Goal: Task Accomplishment & Management: Manage account settings

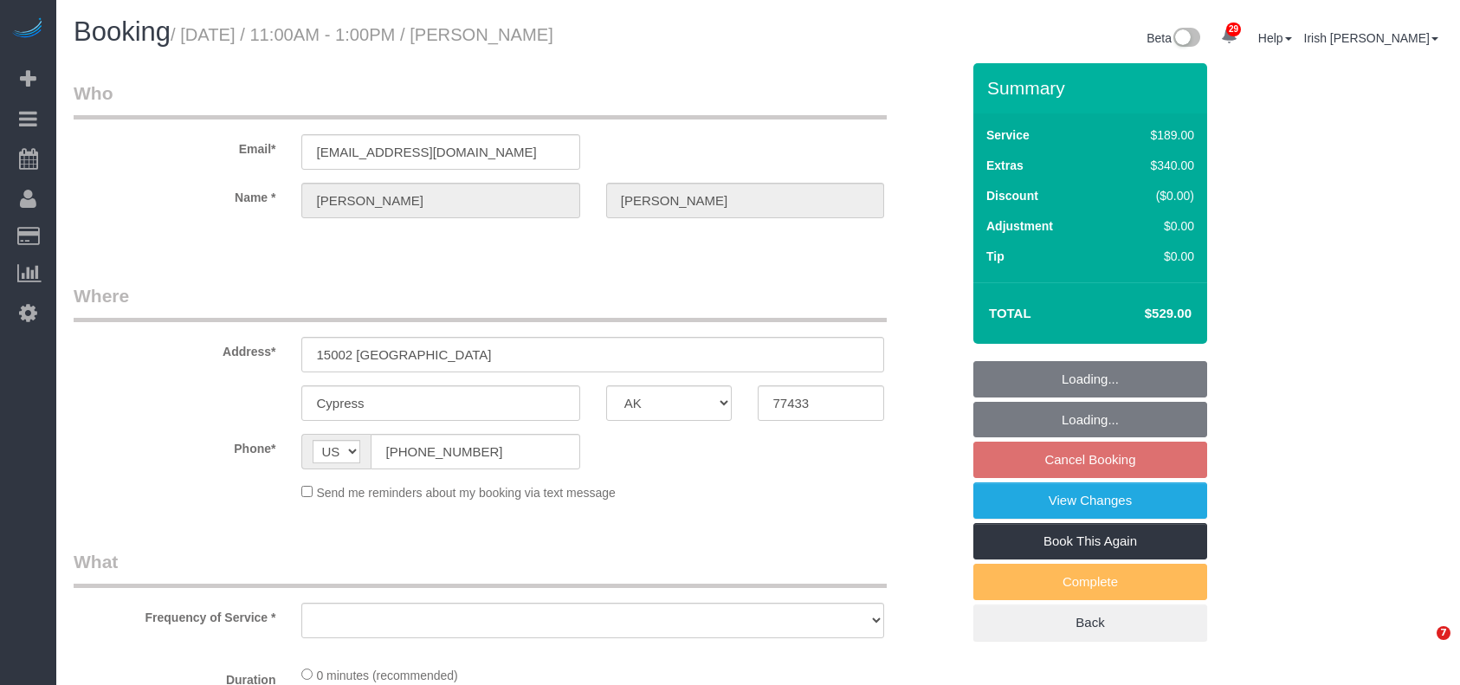
select select "[GEOGRAPHIC_DATA]"
select select "object:7201"
select select "string:fspay-0357febd-d2f9-4b90-8489-6c8b21127165"
select select "object:7288"
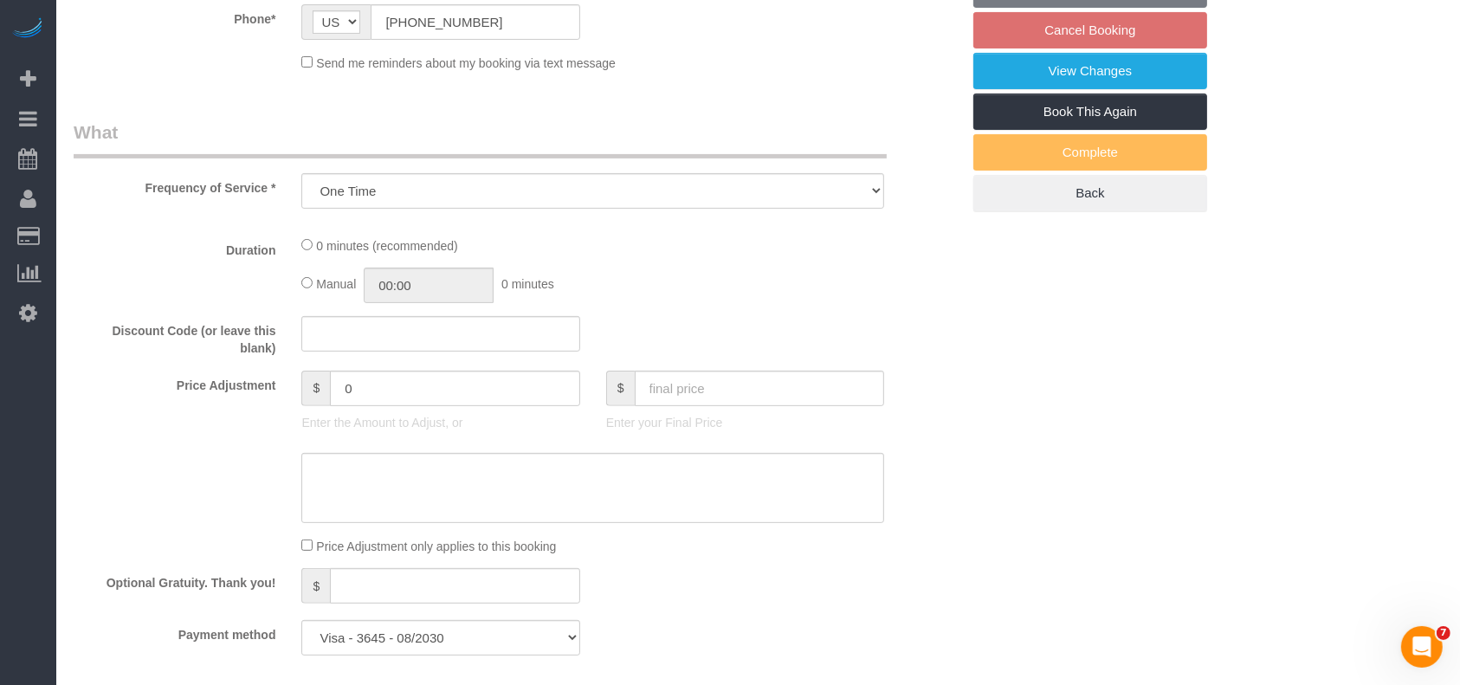
select select "3"
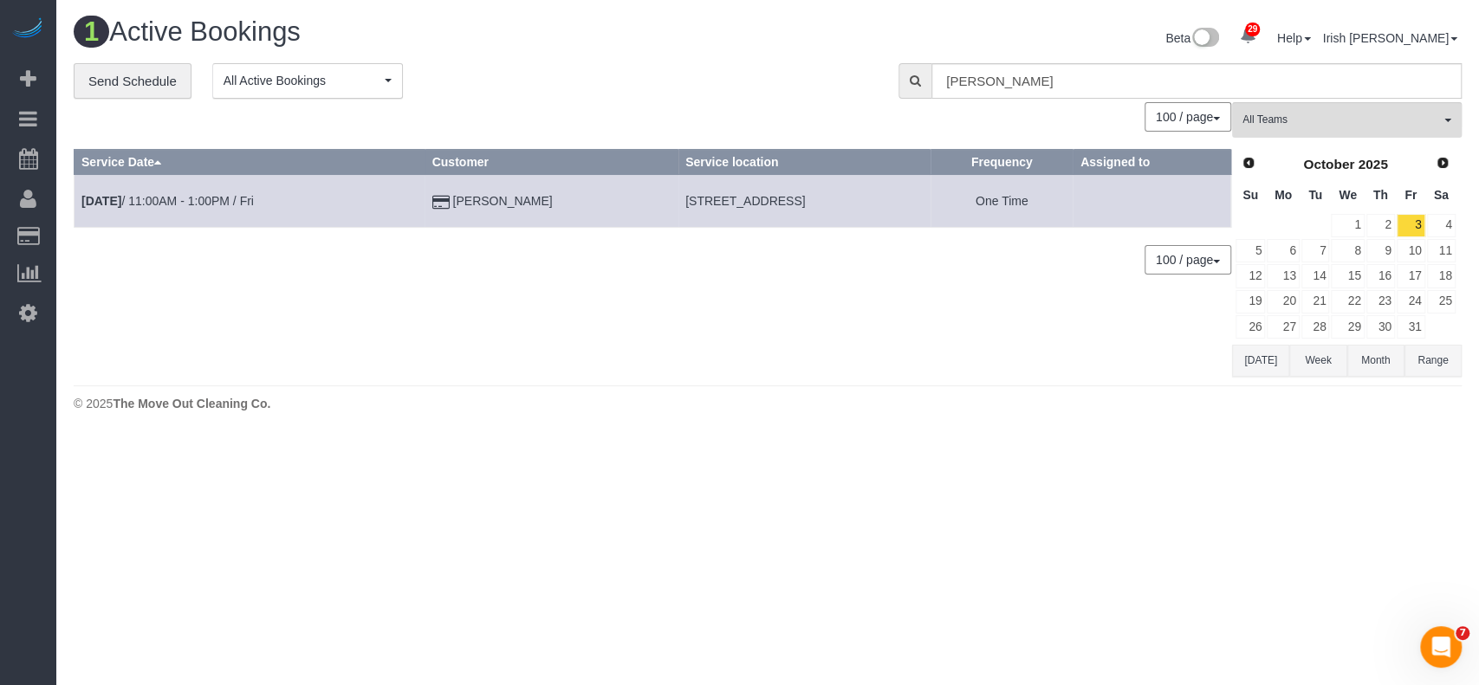
click at [1265, 359] on button "[DATE]" at bounding box center [1260, 361] width 57 height 32
click at [1311, 325] on link "30" at bounding box center [1315, 326] width 29 height 23
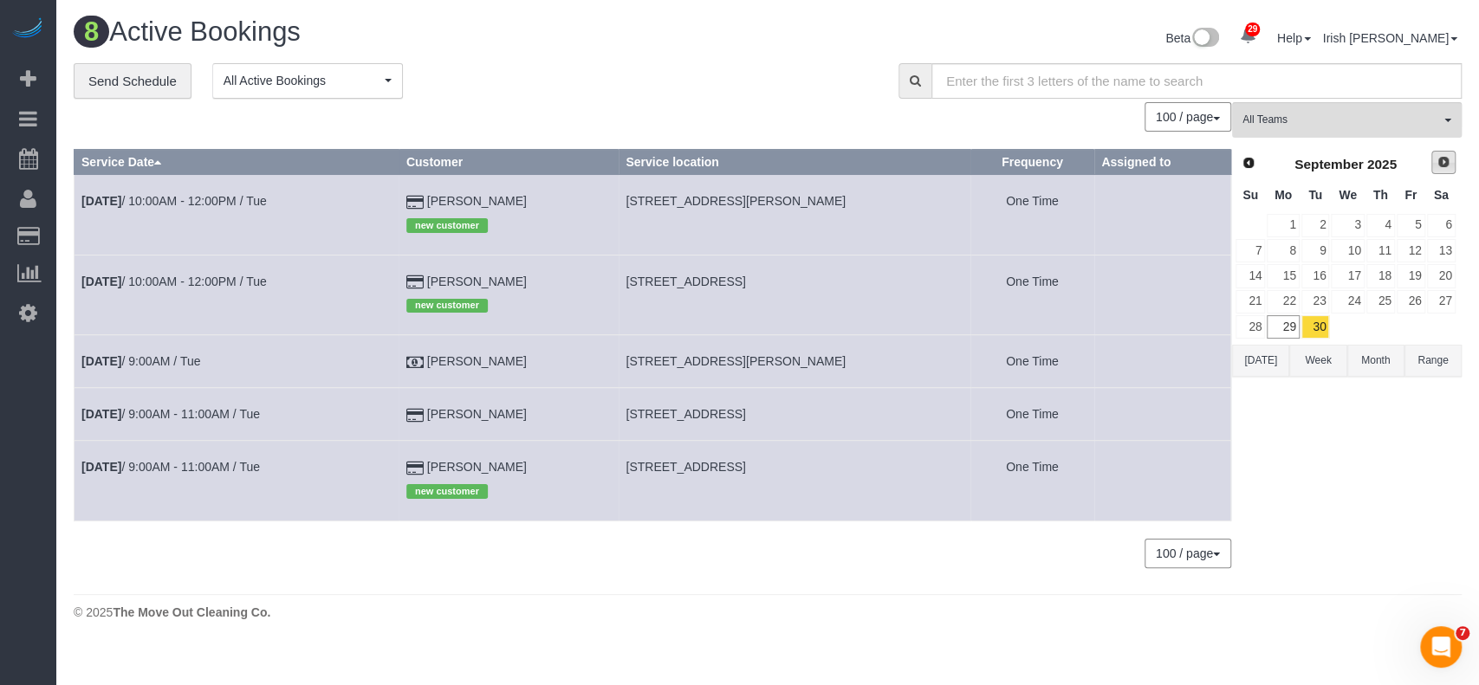
click at [1439, 164] on span "Next" at bounding box center [1443, 162] width 14 height 14
click at [1382, 232] on link "2" at bounding box center [1380, 225] width 29 height 23
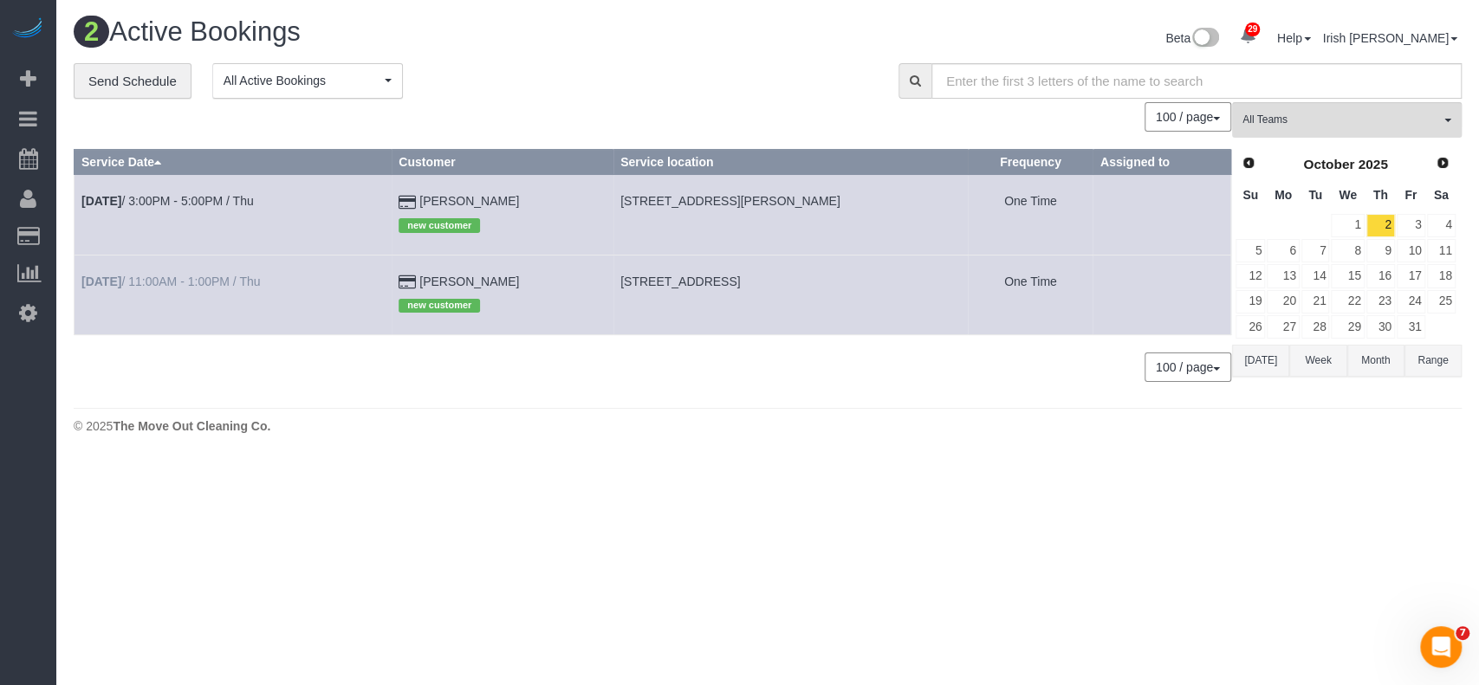
click at [159, 275] on td "[DATE] 11:00AM - 1:00PM / Thu" at bounding box center [232, 295] width 317 height 80
click at [195, 277] on link "[DATE] 11:00AM - 1:00PM / Thu" at bounding box center [170, 282] width 178 height 14
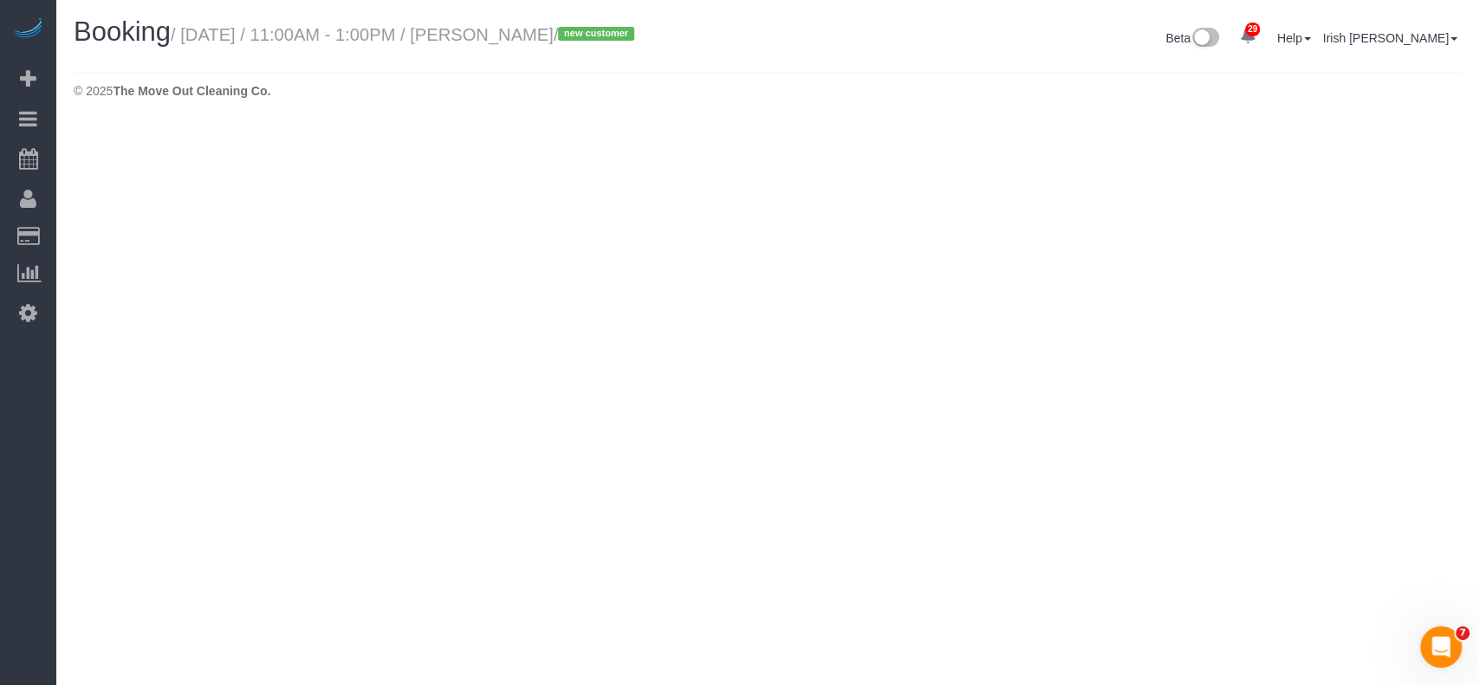
select select "[GEOGRAPHIC_DATA]"
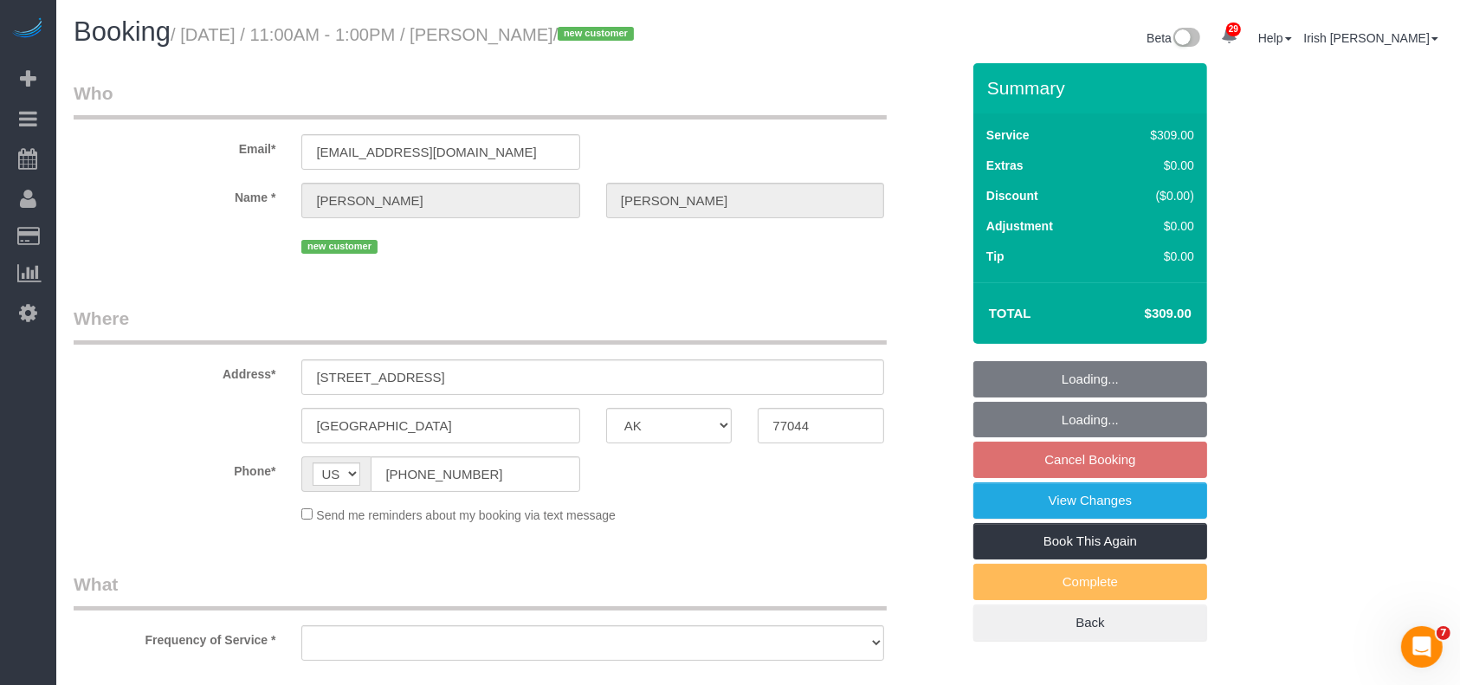
select select "object:7876"
select select "string:fspay-da14e8cc-2804-4fa4-9a6b-f355eeae1081"
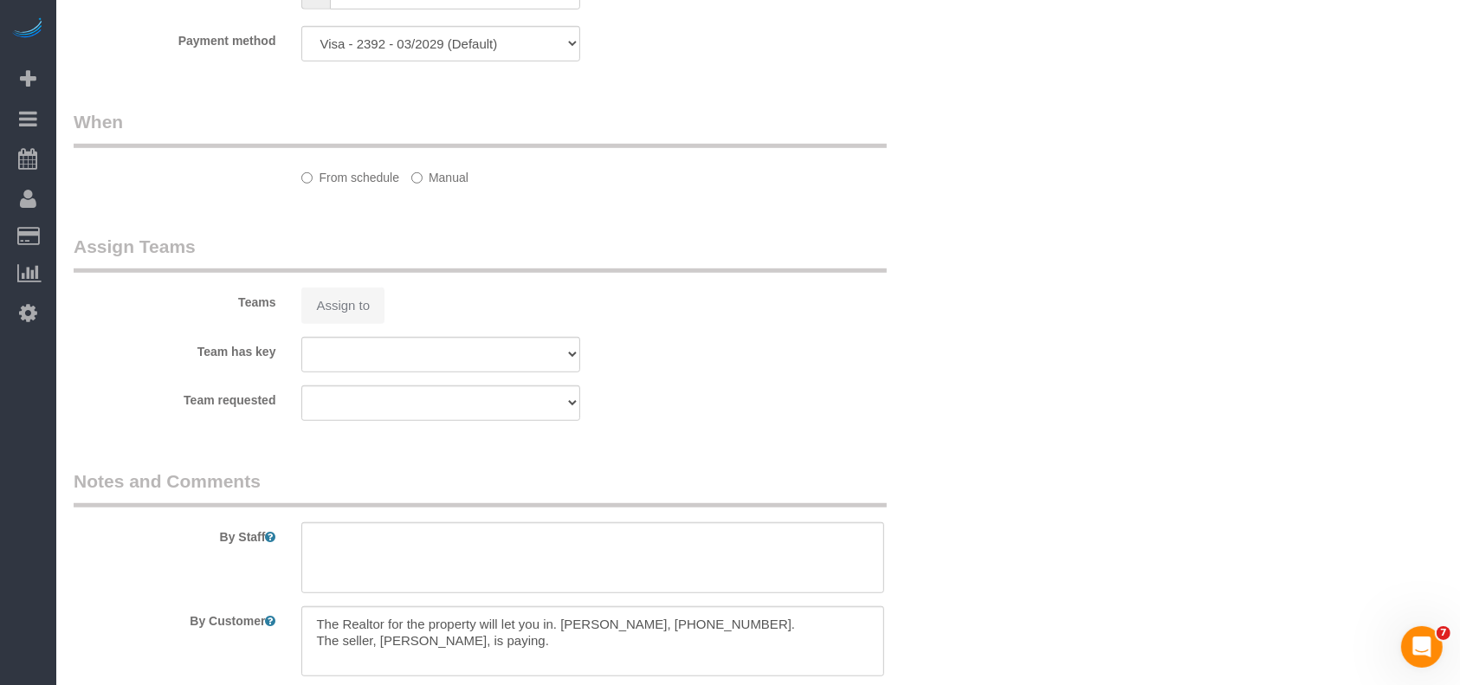
select select "3"
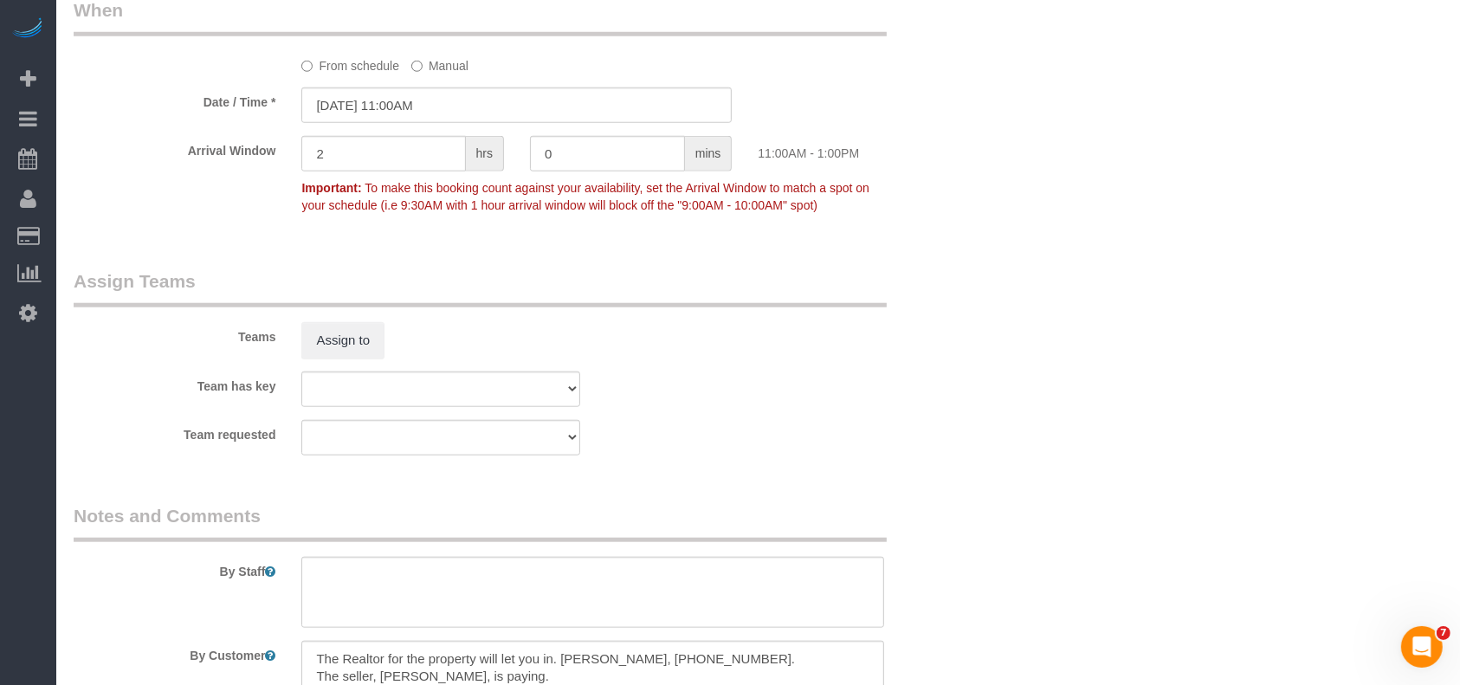
select select "object:7963"
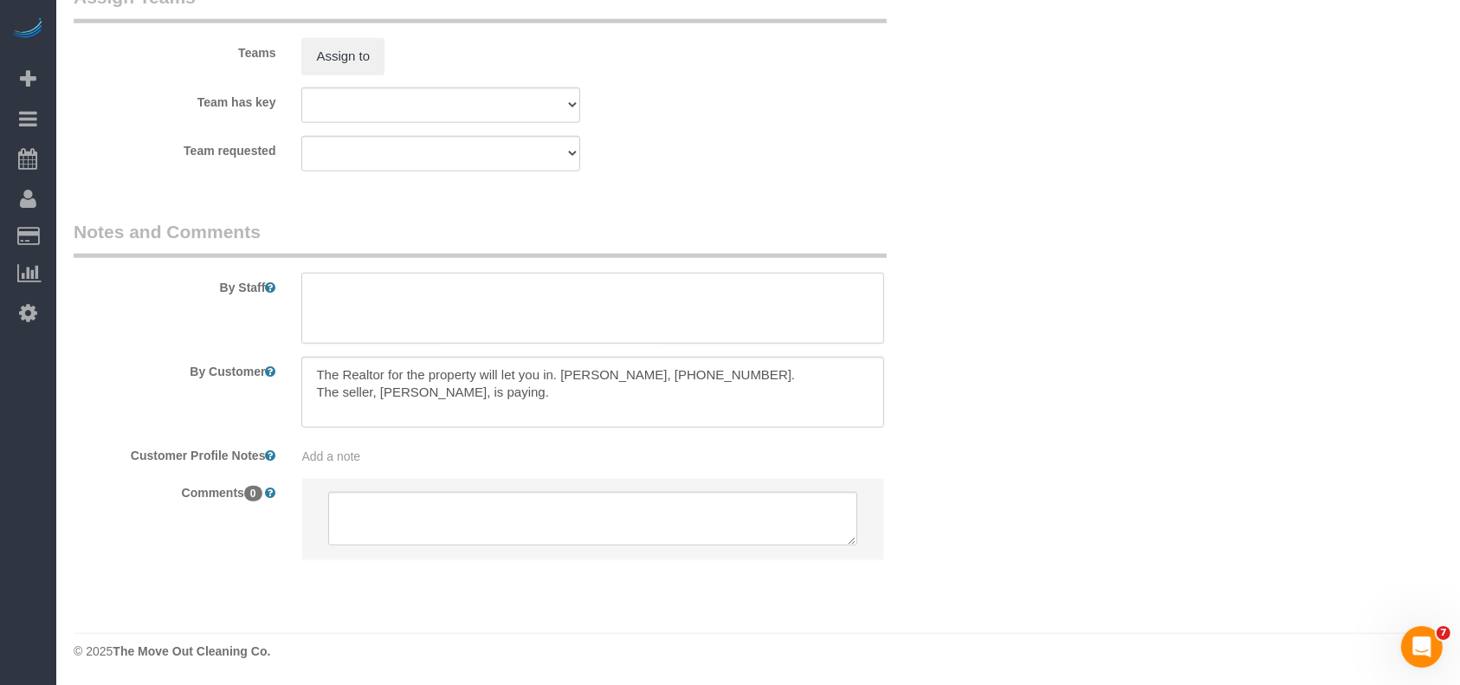
click at [348, 295] on textarea at bounding box center [592, 308] width 583 height 71
type textarea "* will open at 10am"
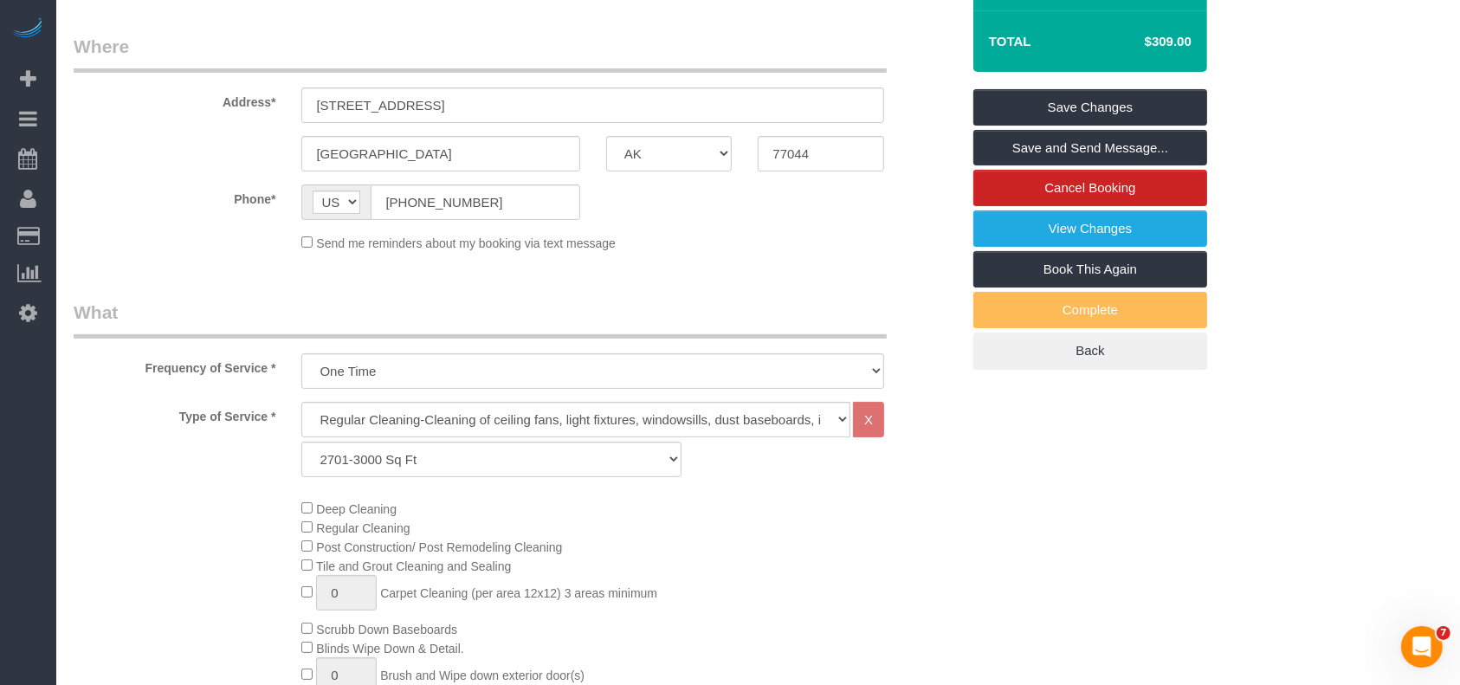
scroll to position [271, 0]
drag, startPoint x: 248, startPoint y: 110, endPoint x: 245, endPoint y: 74, distance: 35.6
click at [132, 95] on div "Address* [STREET_ADDRESS]" at bounding box center [517, 79] width 913 height 89
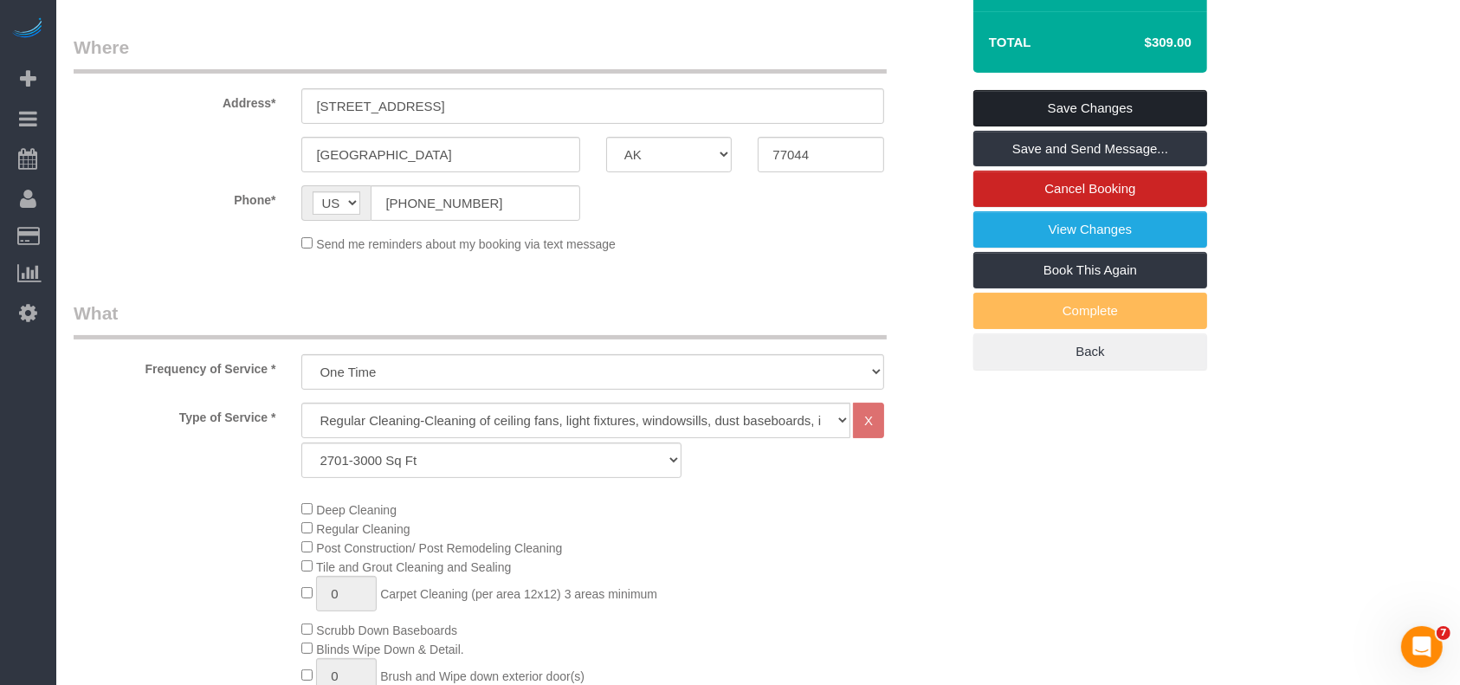
drag, startPoint x: 1048, startPoint y: 103, endPoint x: 776, endPoint y: 27, distance: 282.5
click at [1048, 102] on link "Save Changes" at bounding box center [1091, 108] width 234 height 36
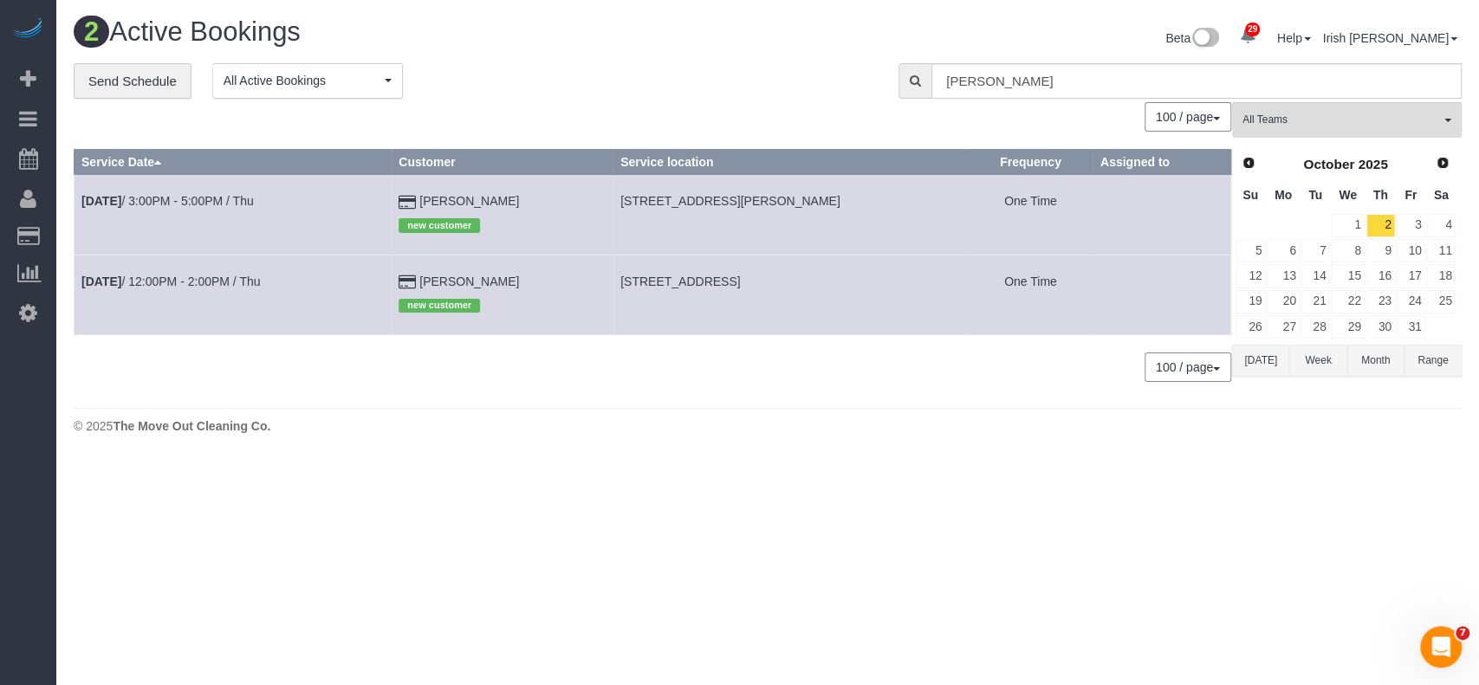
click at [1252, 363] on button "[DATE]" at bounding box center [1260, 361] width 57 height 32
click at [1305, 320] on link "30" at bounding box center [1315, 326] width 29 height 23
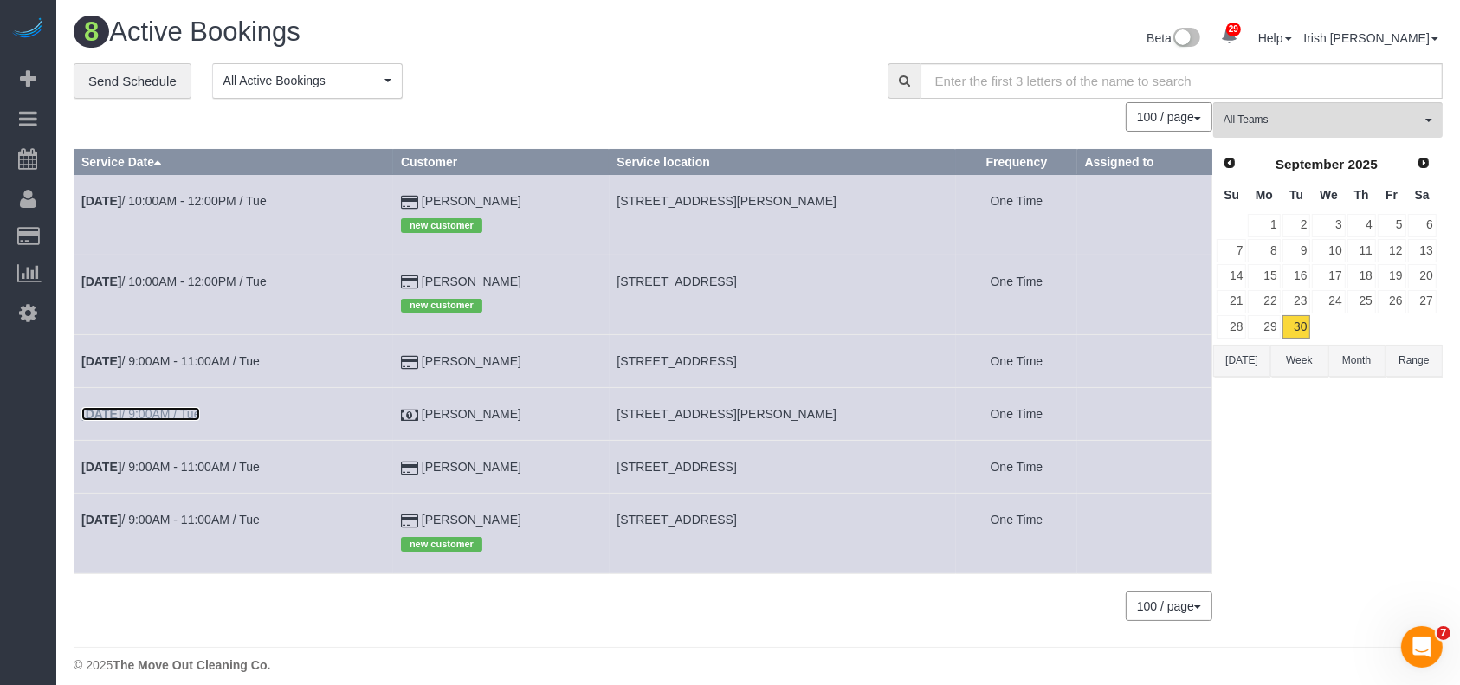
click at [149, 411] on link "[DATE] 9:00AM / Tue" at bounding box center [140, 414] width 119 height 14
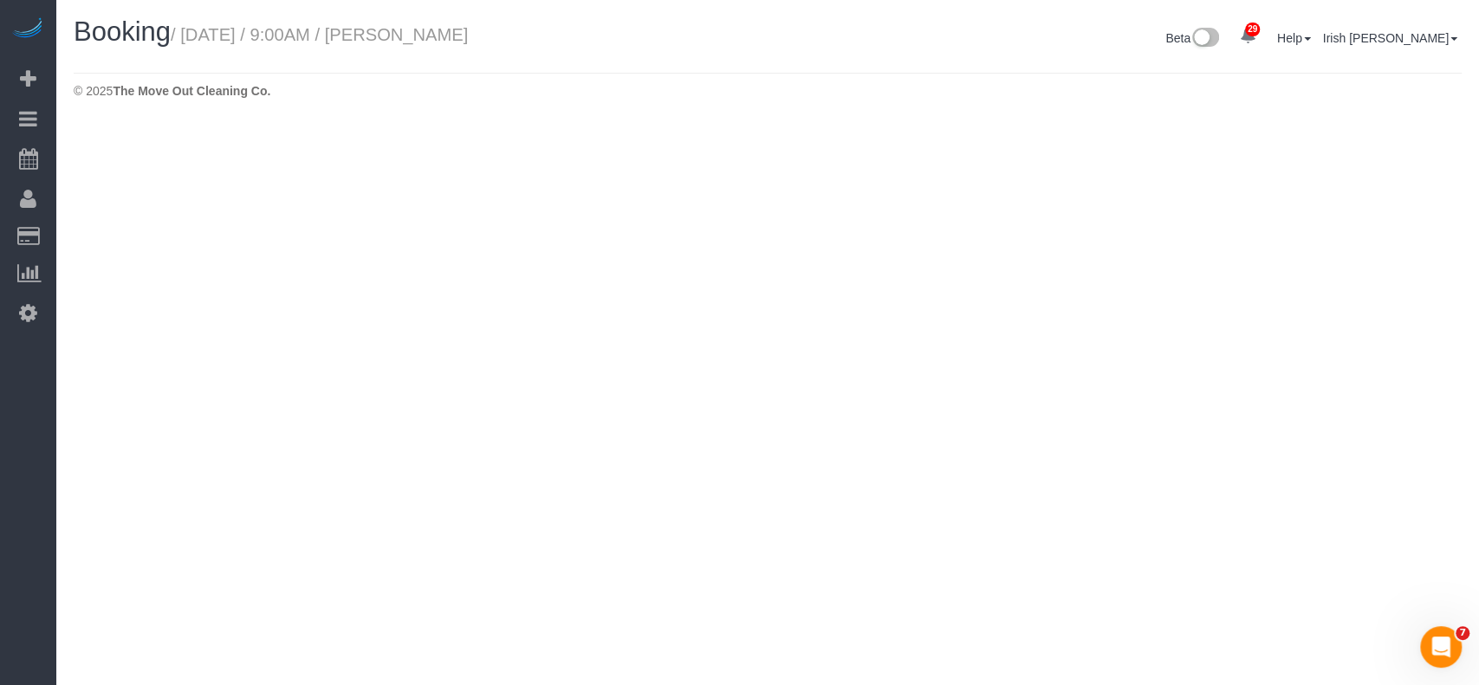
select select "[GEOGRAPHIC_DATA]"
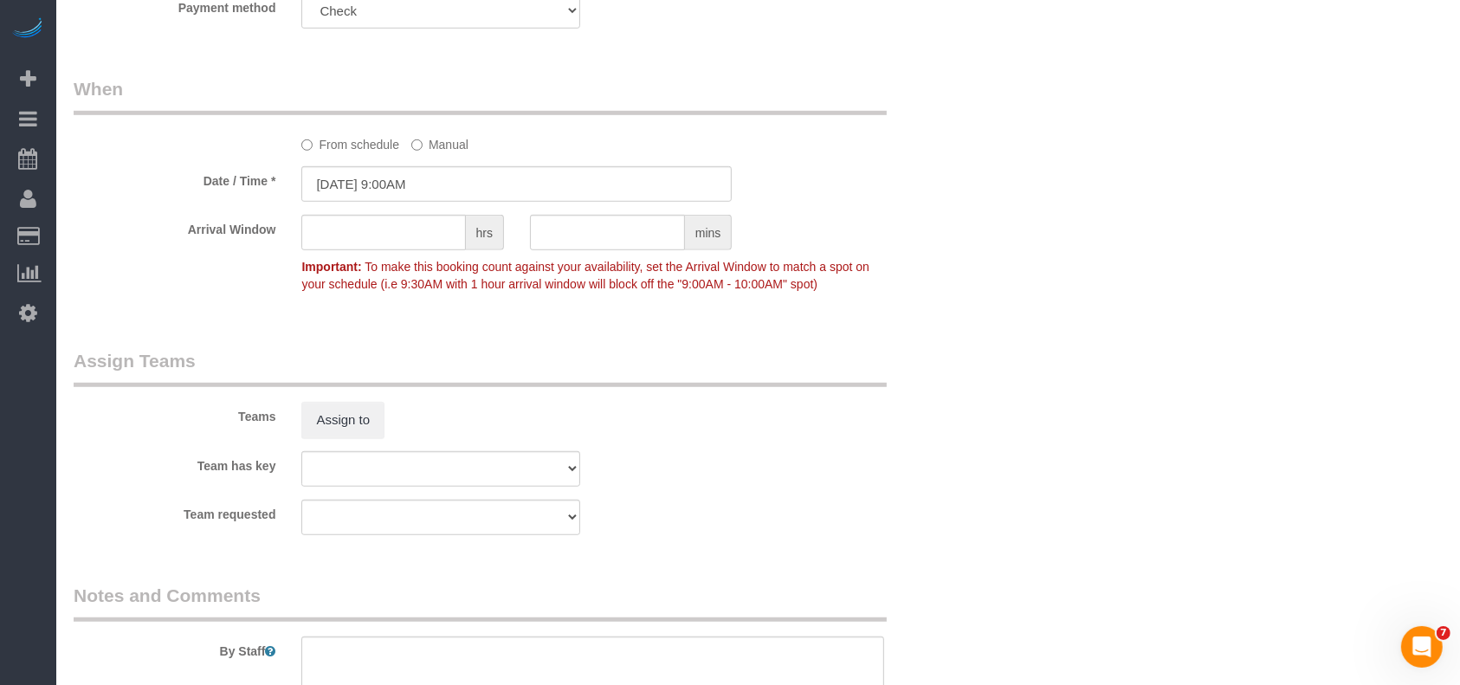
select select "object:8558"
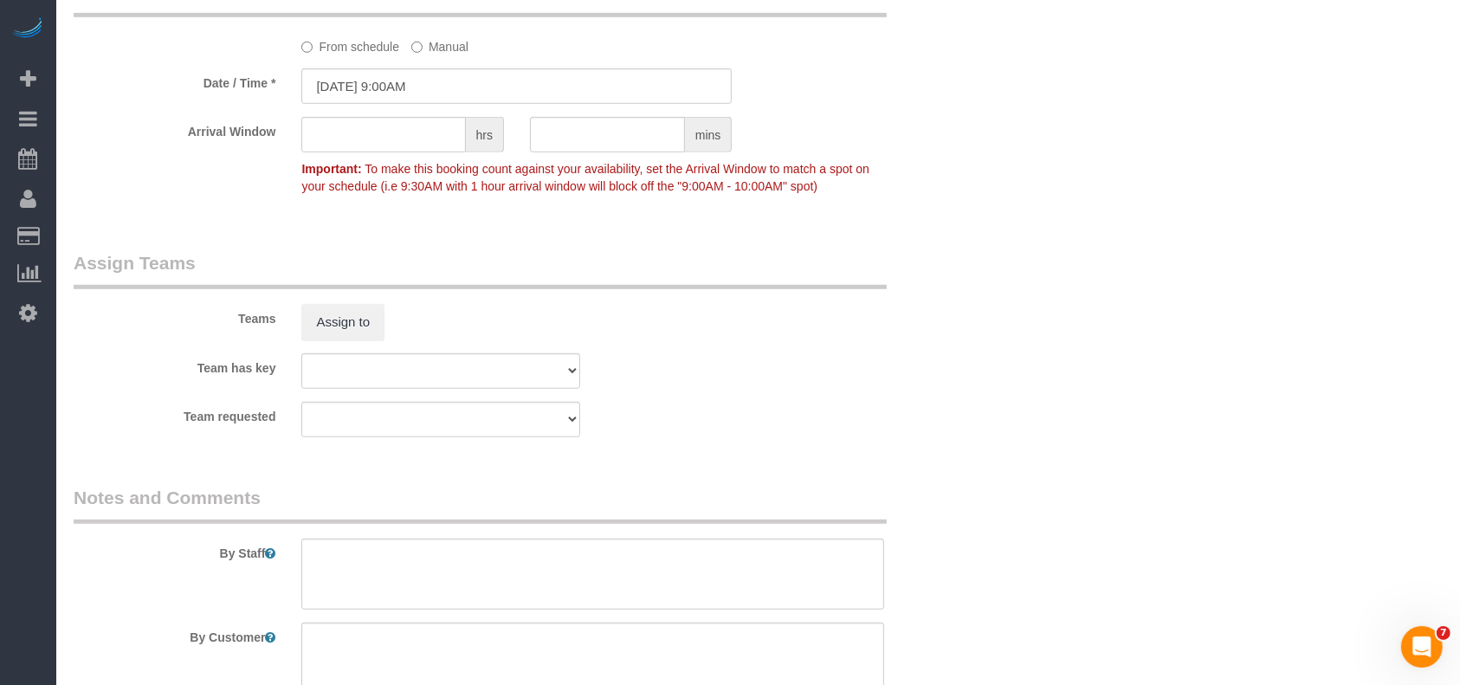
select select "3"
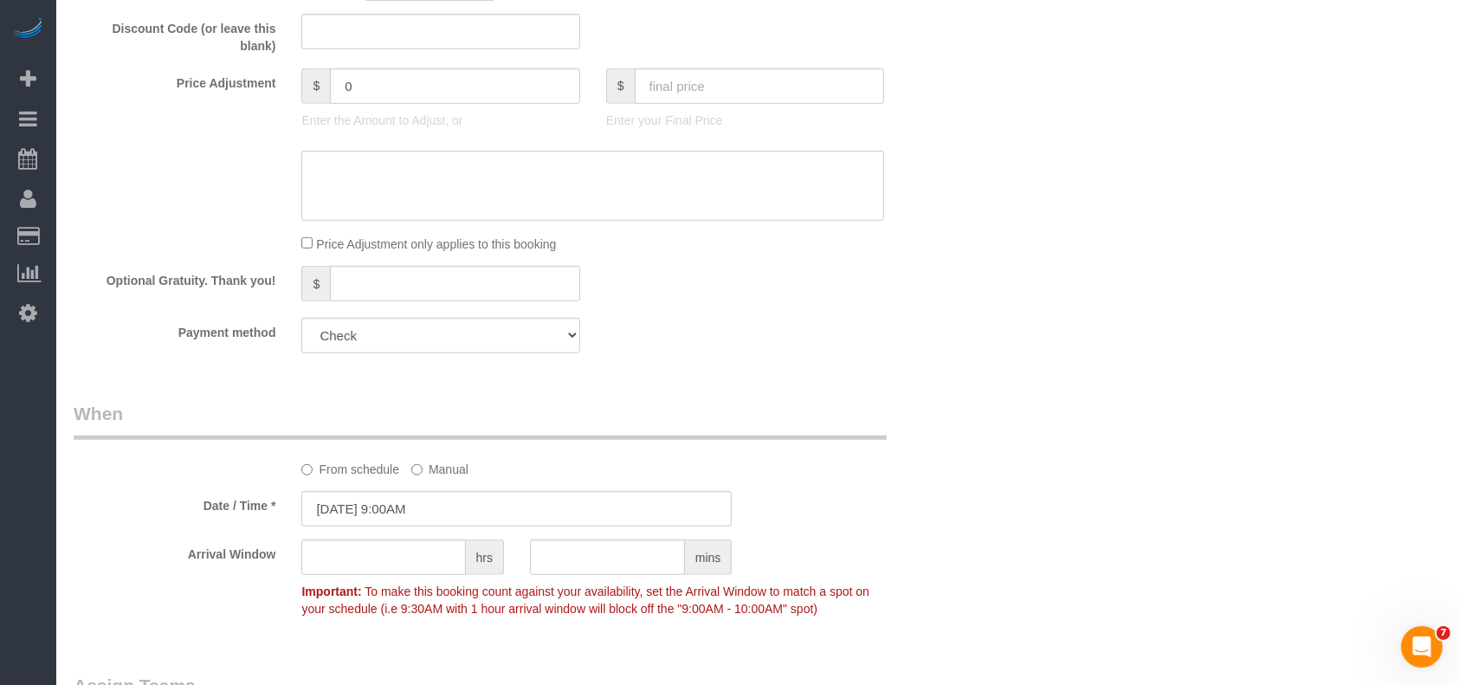
scroll to position [1581, 0]
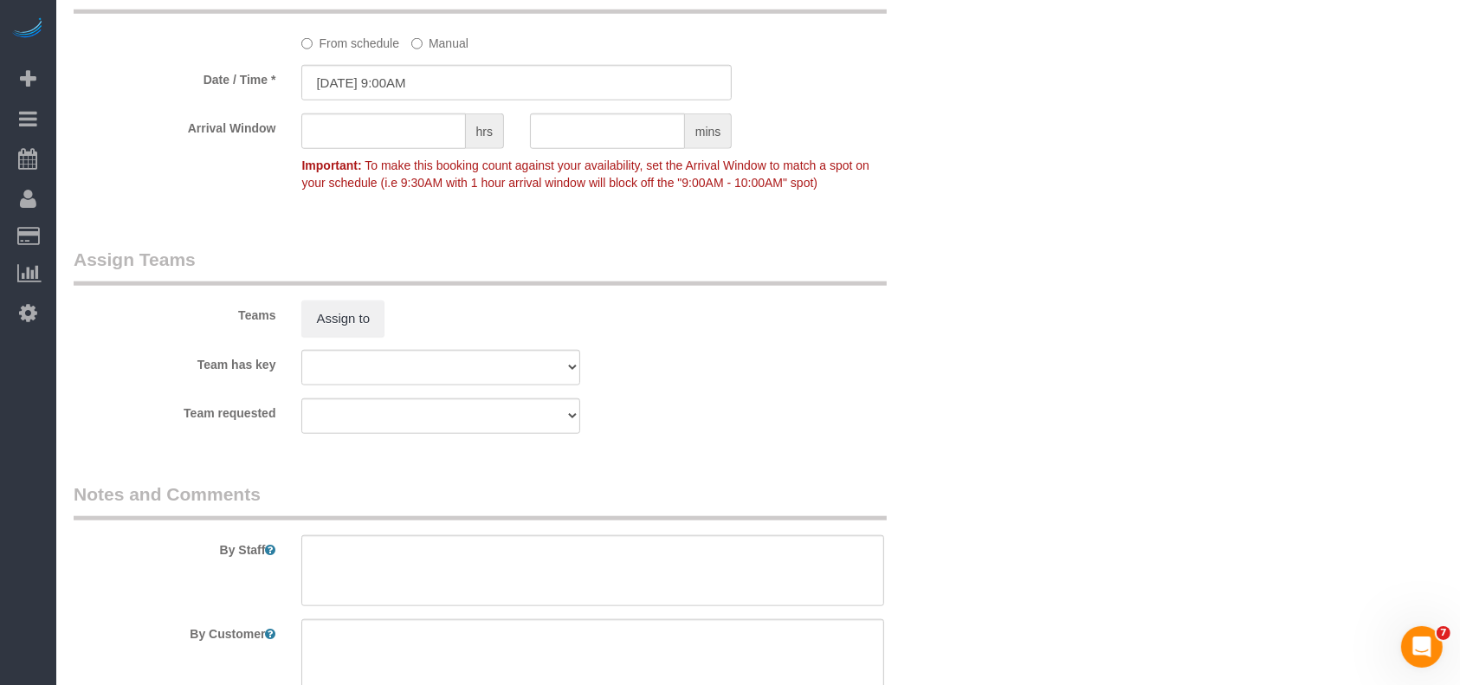
select select "object:8617"
drag, startPoint x: 333, startPoint y: 420, endPoint x: 327, endPoint y: 435, distance: 15.9
click at [333, 420] on select "Test team" at bounding box center [440, 416] width 278 height 36
click at [326, 555] on textarea at bounding box center [592, 570] width 583 height 71
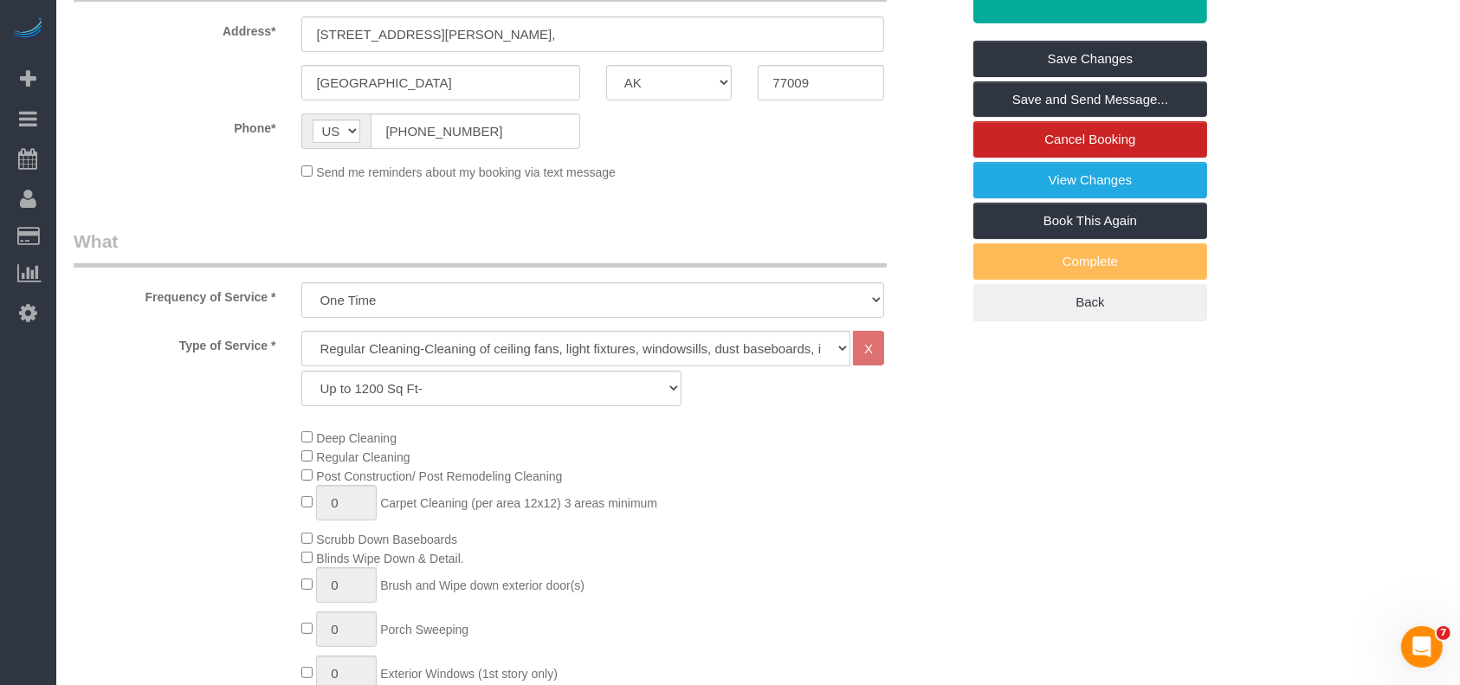
scroll to position [80, 0]
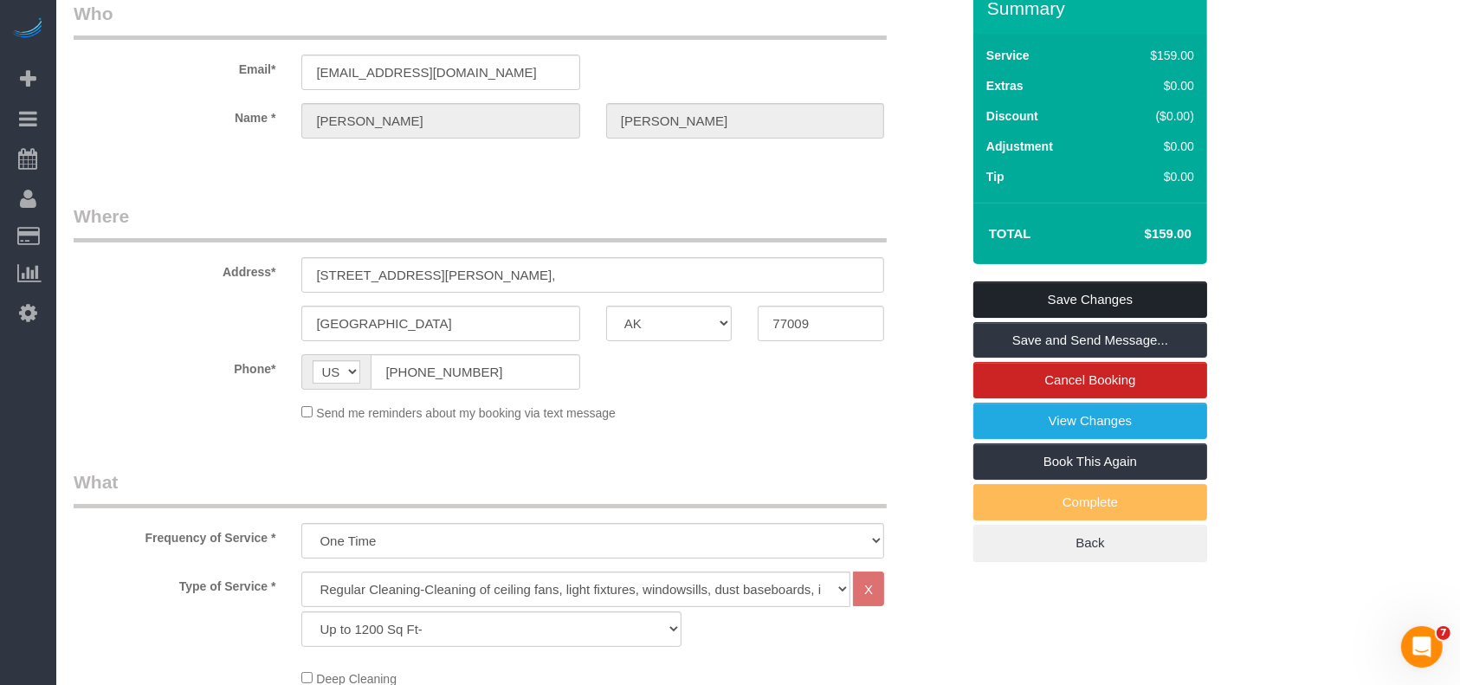
type textarea "* needed for 8-8:30am * please ask the crew to check the correct unit for home …"
click at [1046, 295] on link "Save Changes" at bounding box center [1091, 300] width 234 height 36
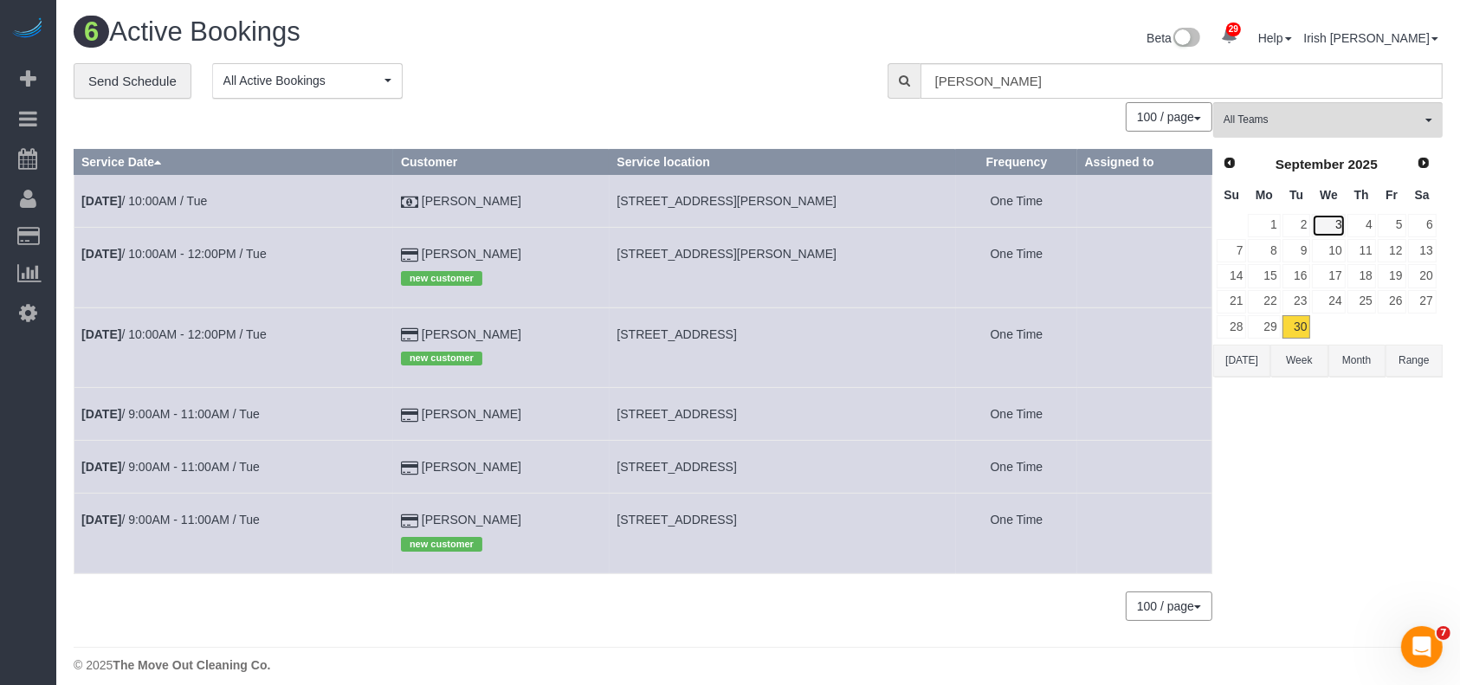
click at [1336, 222] on link "3" at bounding box center [1328, 225] width 33 height 23
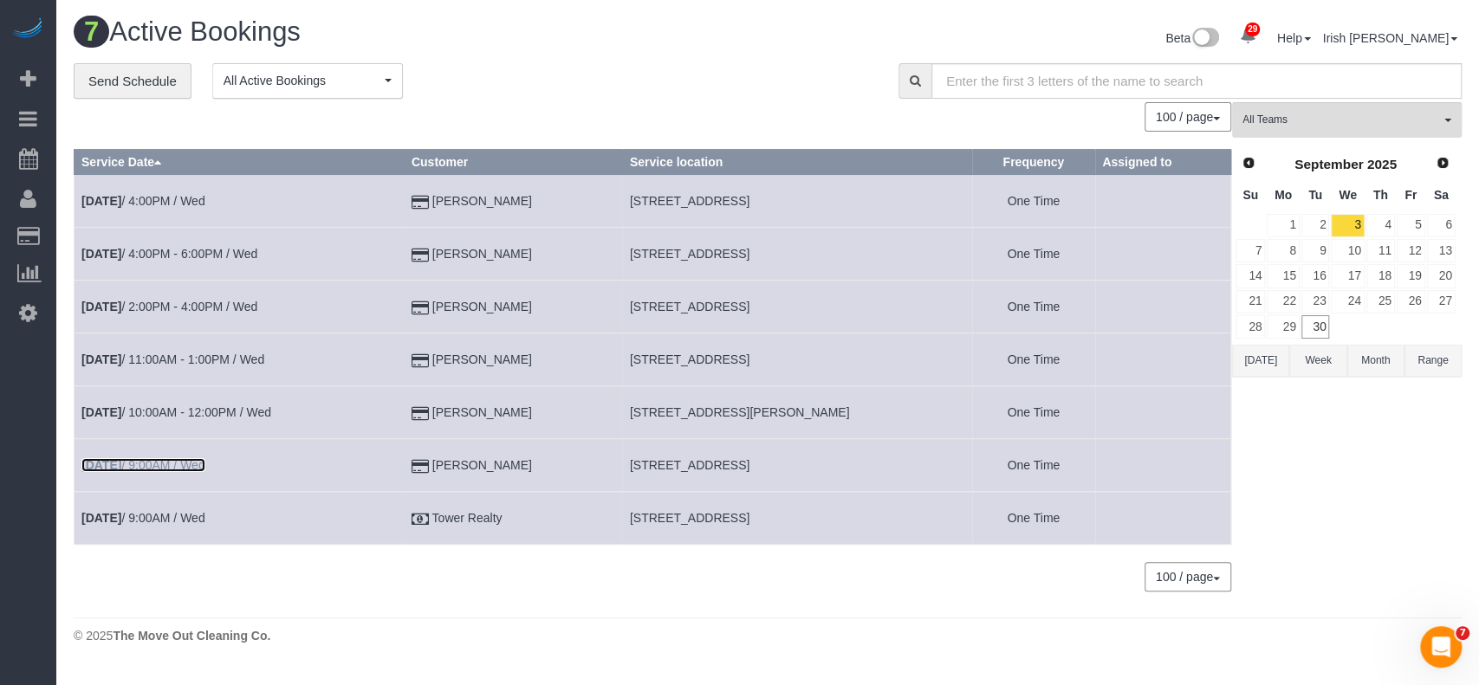
click at [159, 467] on link "[DATE] 9:00AM / Wed" at bounding box center [143, 465] width 124 height 14
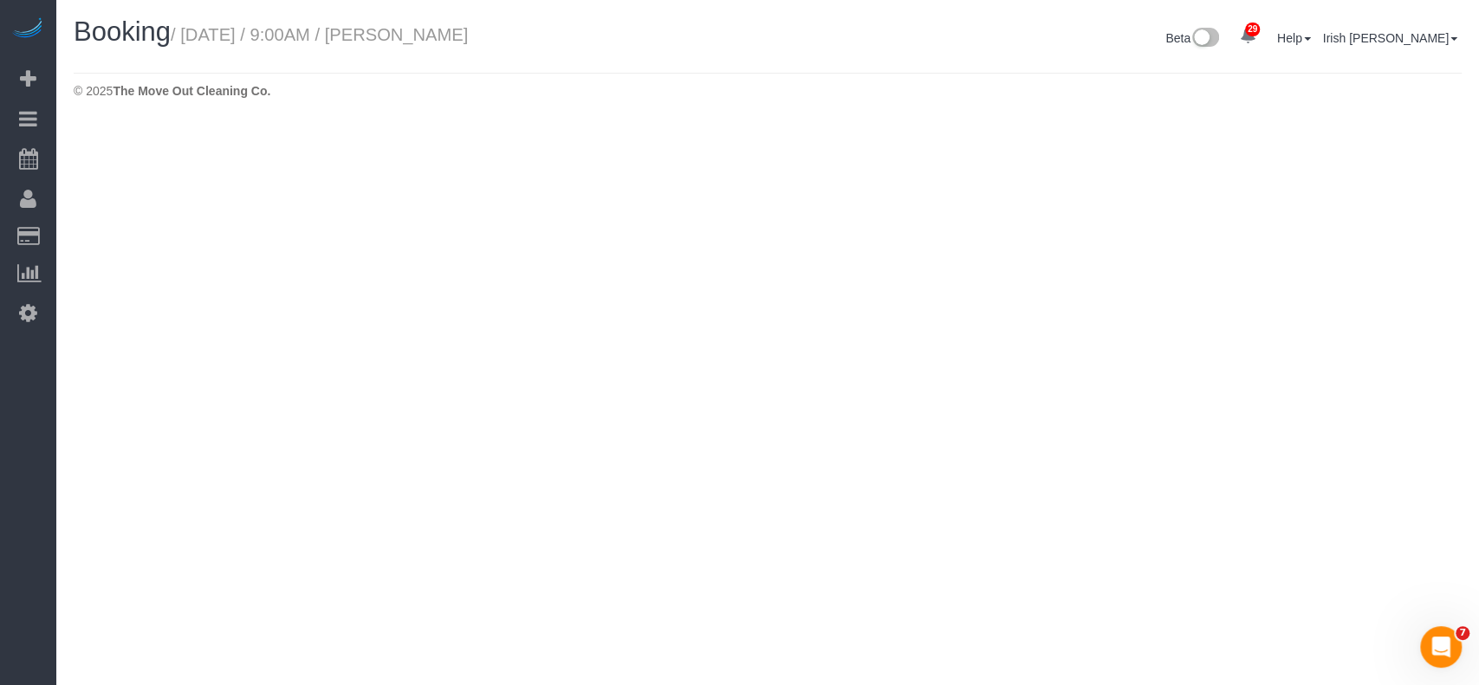
select select "[GEOGRAPHIC_DATA]"
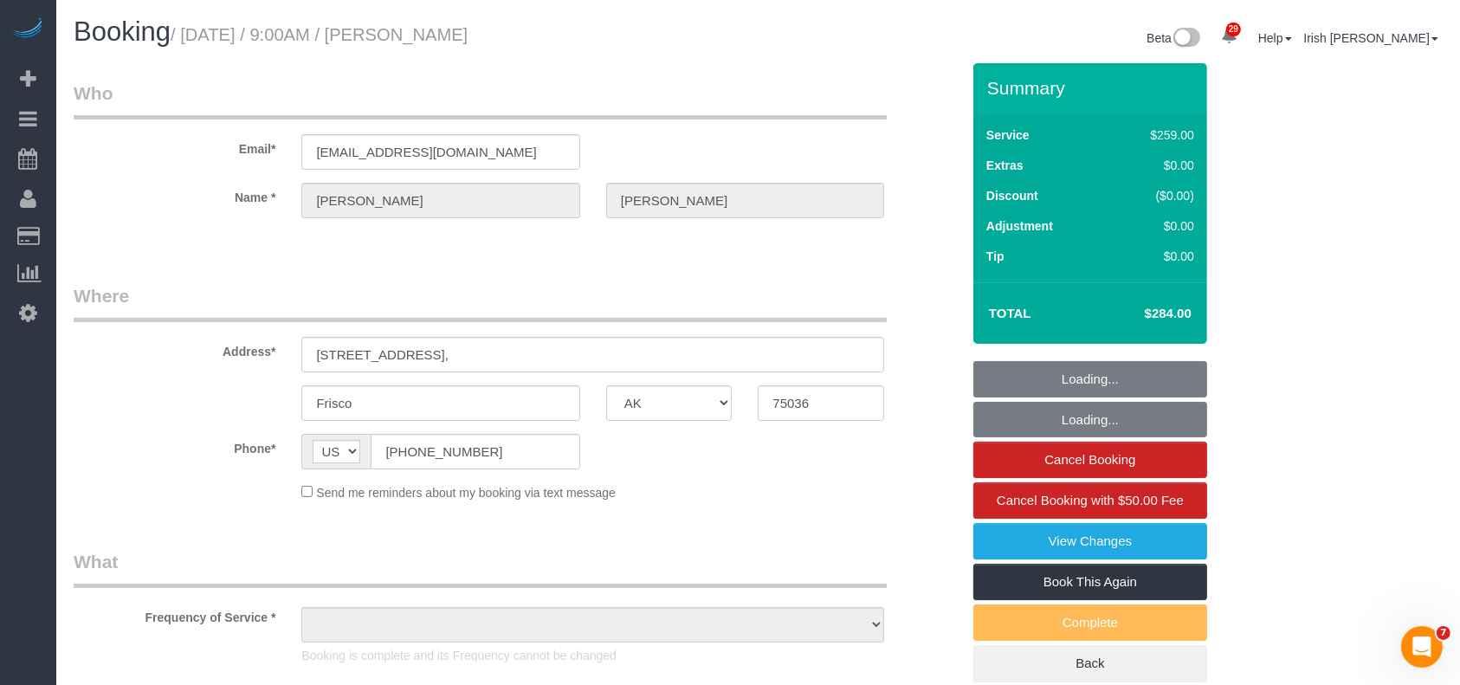
select select "string:fspay-743b2206-3fd6-40d8-9191-6651d32f232c"
select select "object:9151"
select select "3"
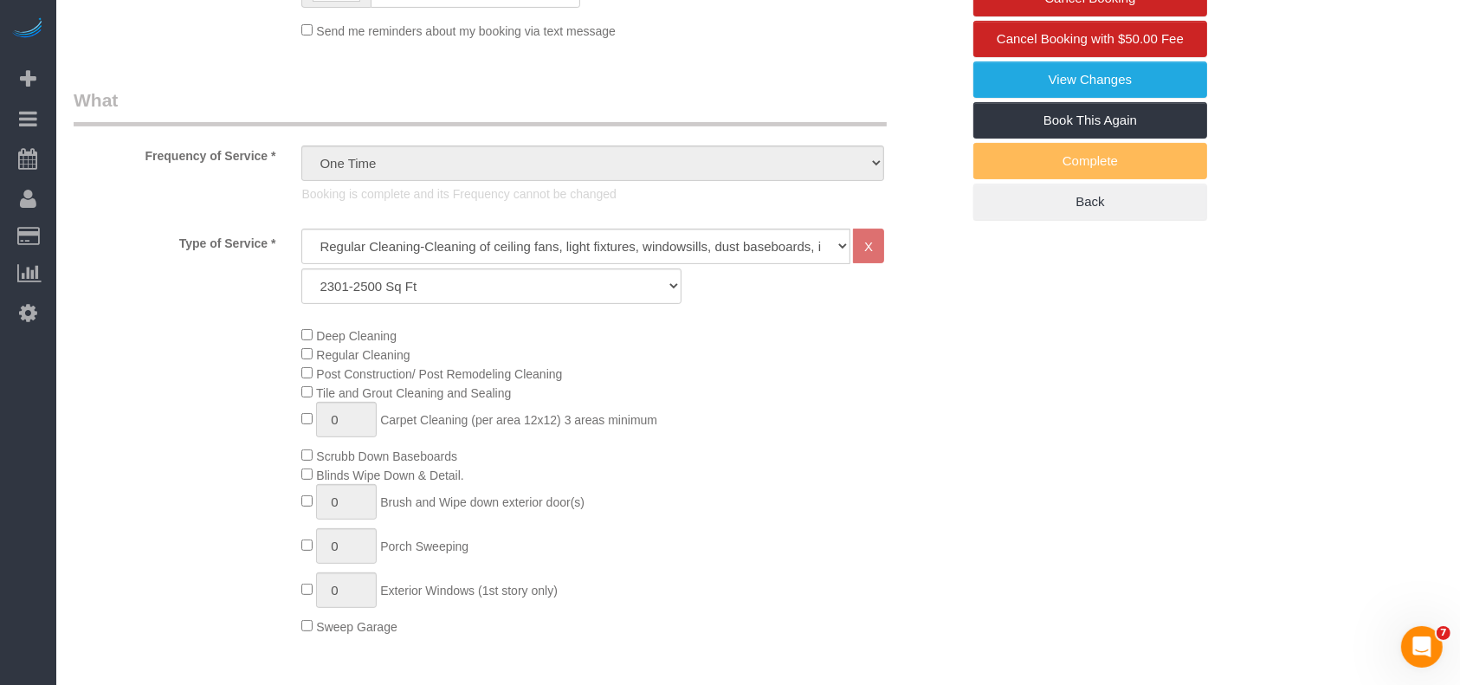
select select "object:9240"
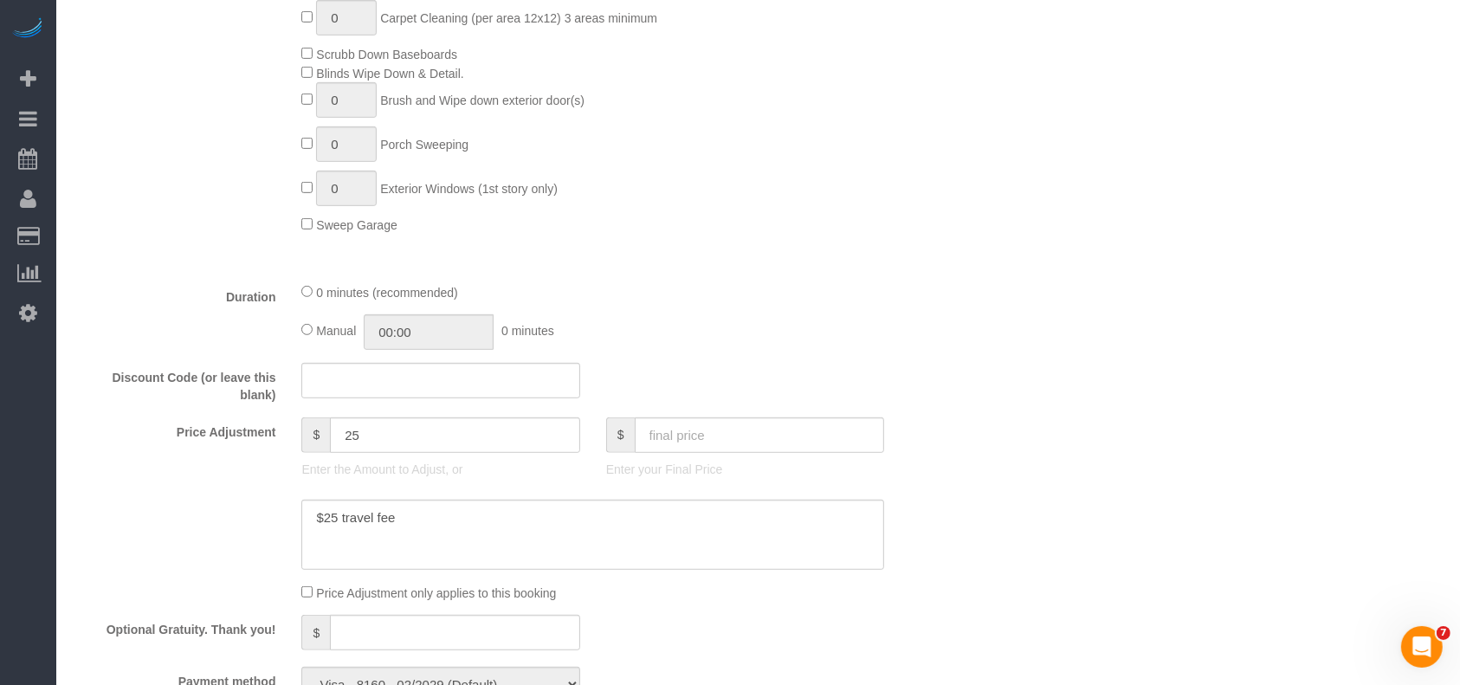
scroll to position [923, 0]
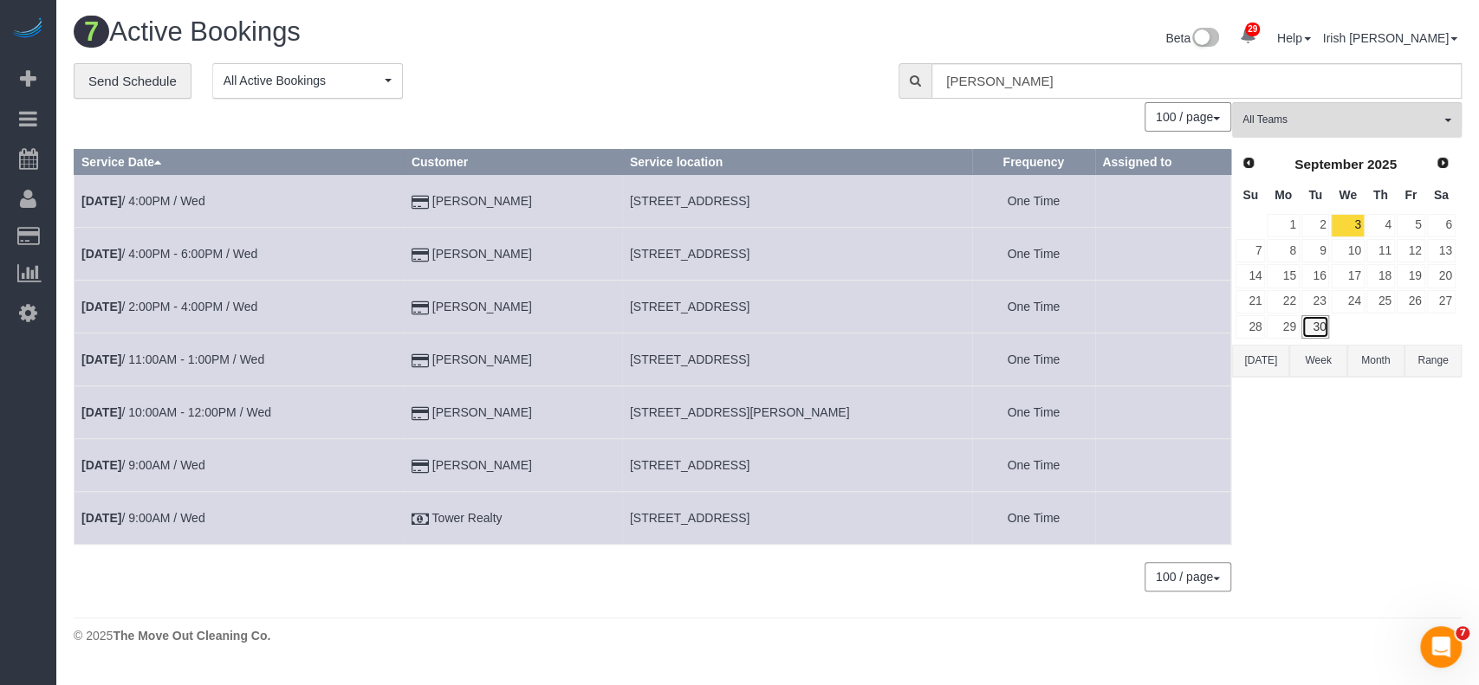
click at [1322, 329] on link "30" at bounding box center [1315, 326] width 29 height 23
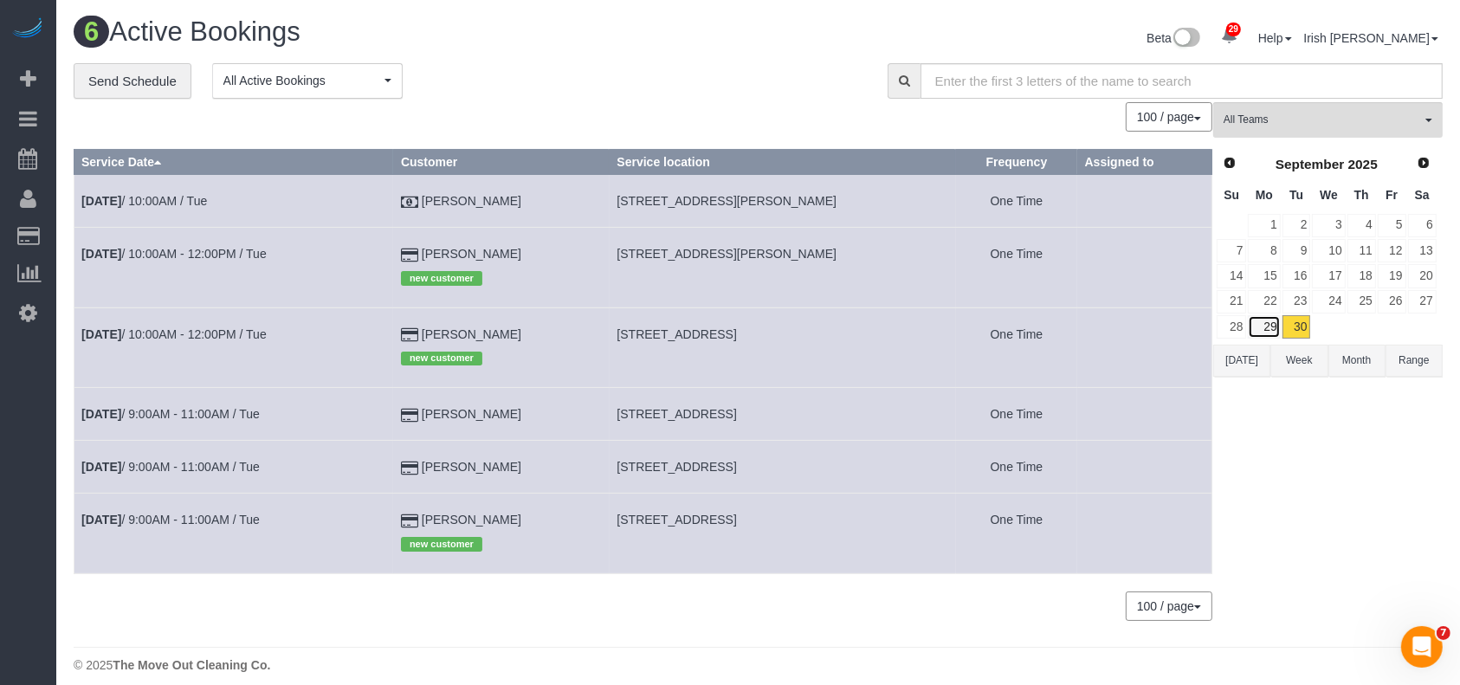
click at [1272, 316] on link "29" at bounding box center [1264, 326] width 32 height 23
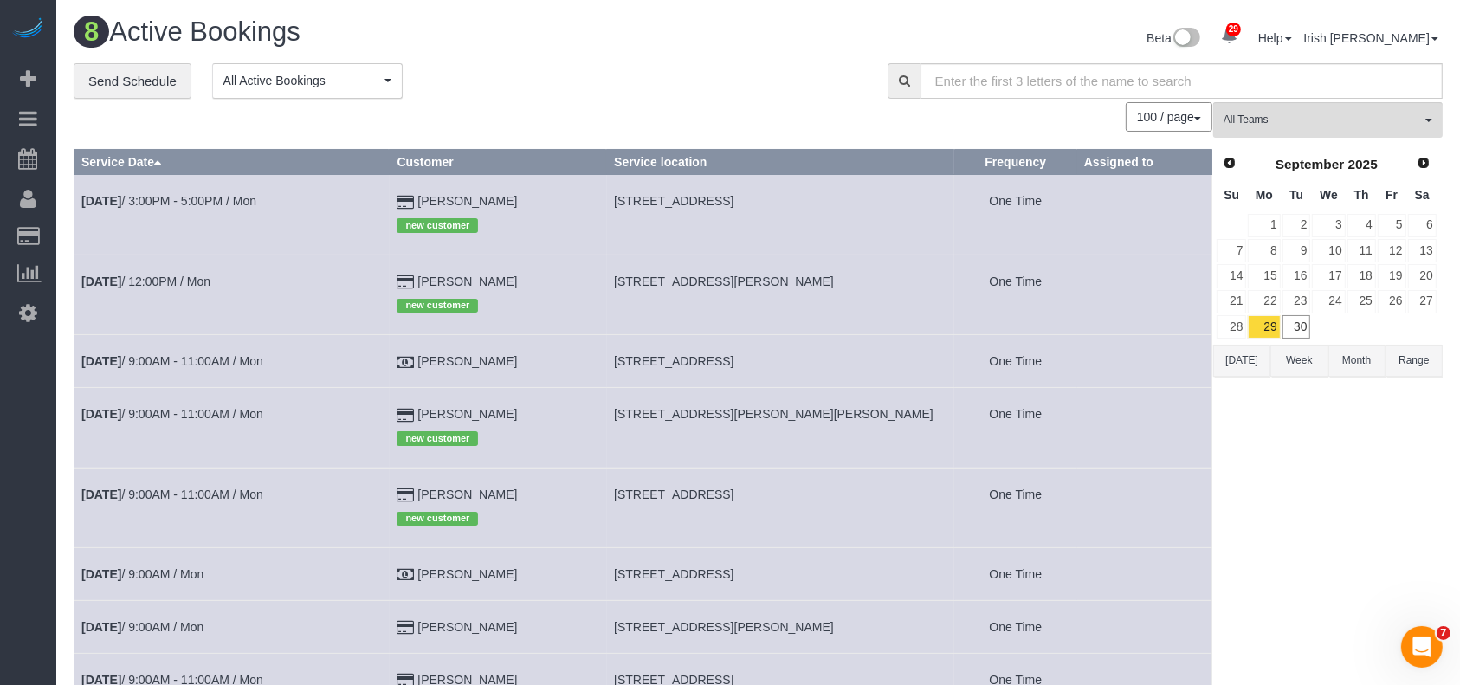
drag, startPoint x: 527, startPoint y: 579, endPoint x: 457, endPoint y: 463, distance: 135.9
click at [429, 573] on td "[PERSON_NAME]" at bounding box center [498, 574] width 217 height 53
copy td "[PERSON_NAME]"
click at [204, 579] on link "[DATE] 9:00AM / Mon" at bounding box center [142, 574] width 122 height 14
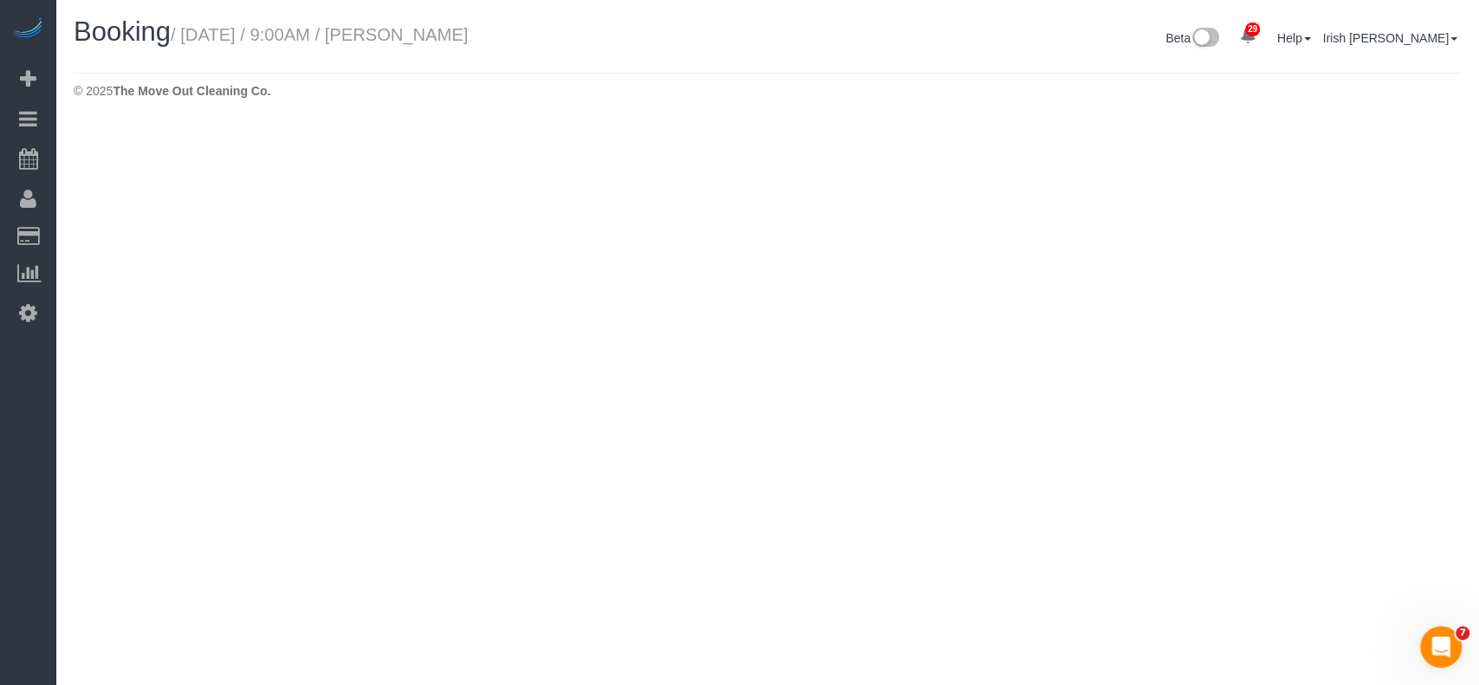
select select "[GEOGRAPHIC_DATA]"
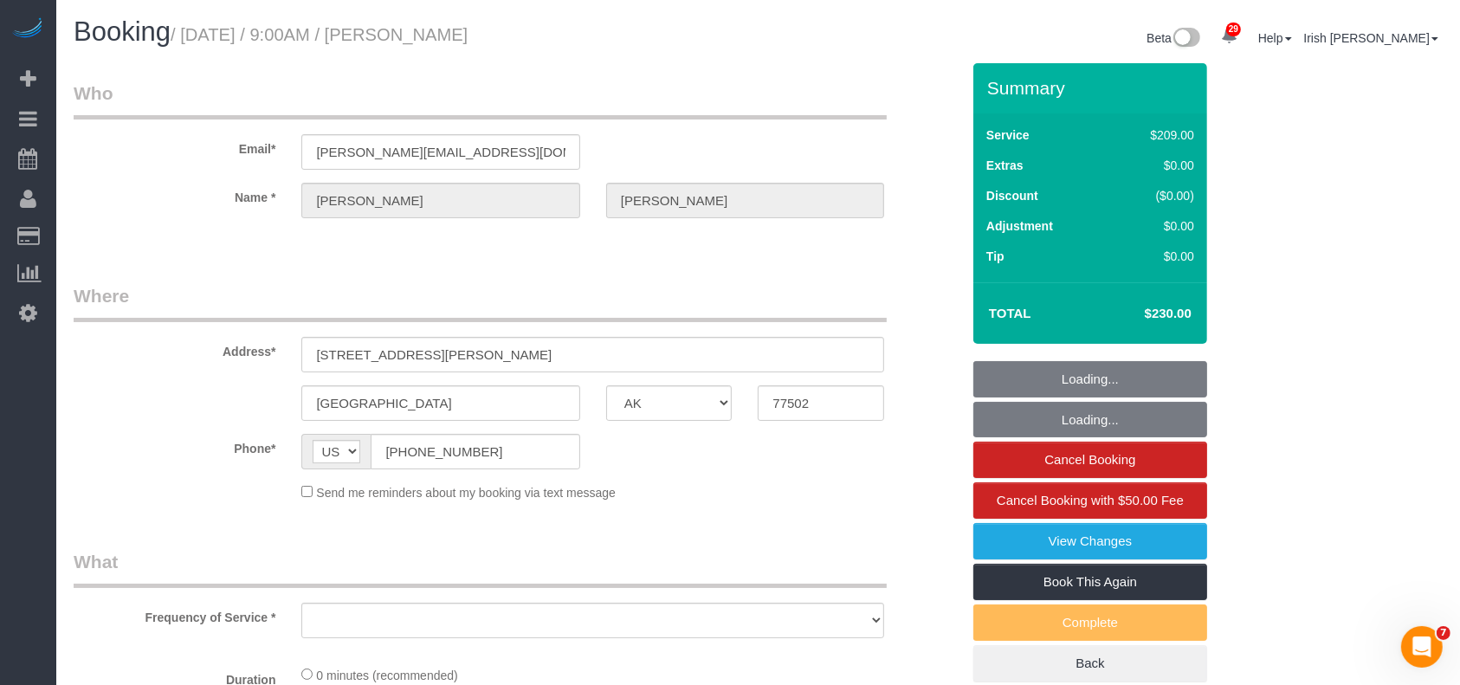
select select "object:9869"
select select "3"
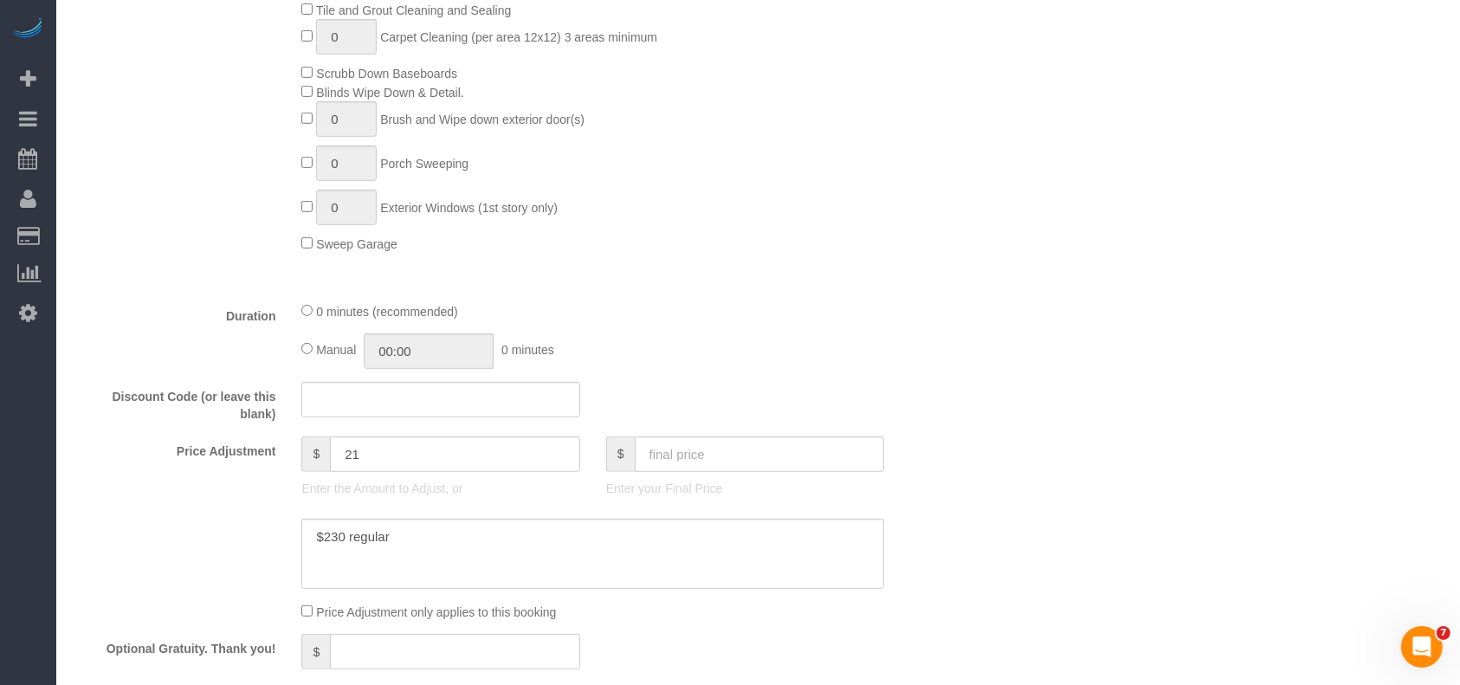
scroll to position [808, 0]
click at [658, 461] on input "text" at bounding box center [760, 452] width 250 height 36
type input "380"
click at [549, 540] on textarea at bounding box center [592, 551] width 583 height 71
type textarea "$230 regular $"
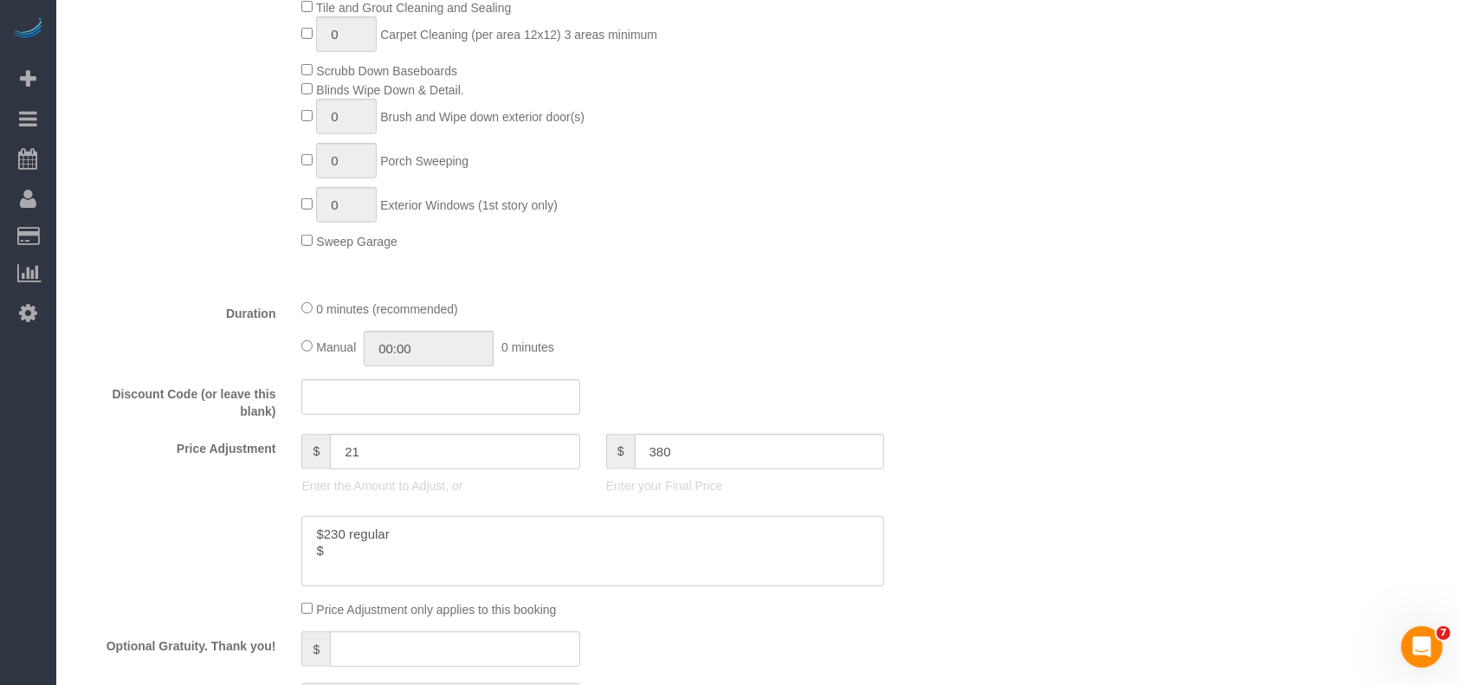
type input "171"
click at [331, 558] on textarea at bounding box center [592, 551] width 583 height 71
paste textarea "5"
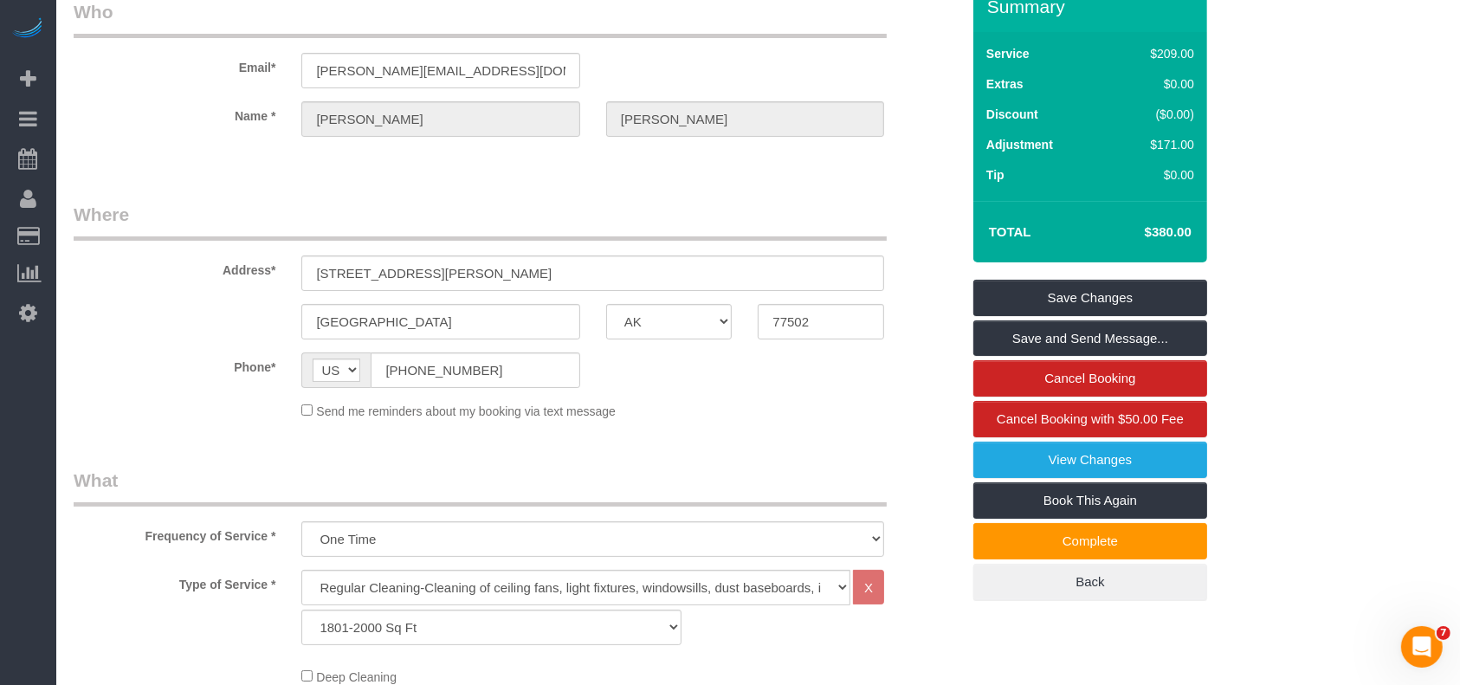
scroll to position [0, 0]
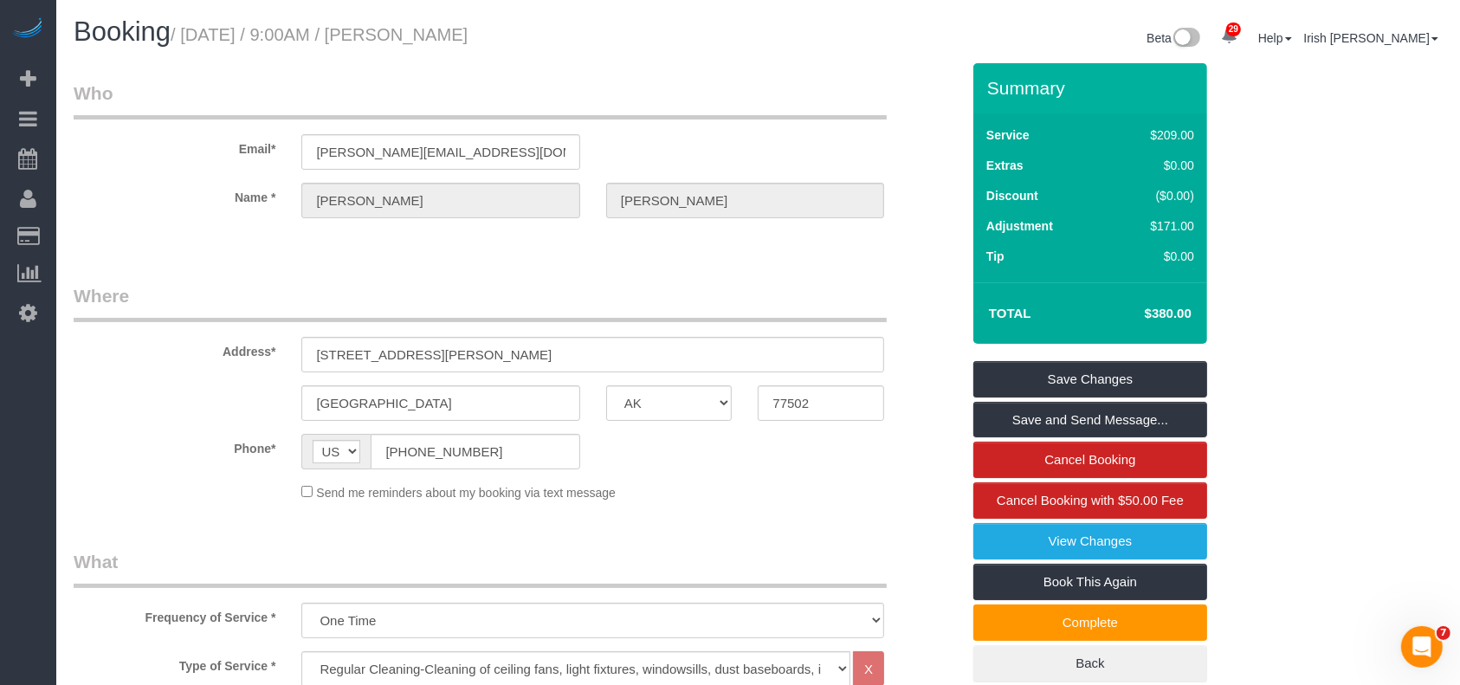
type textarea "$230 regular $150 deep"
click at [1111, 376] on link "Save Changes" at bounding box center [1091, 379] width 234 height 36
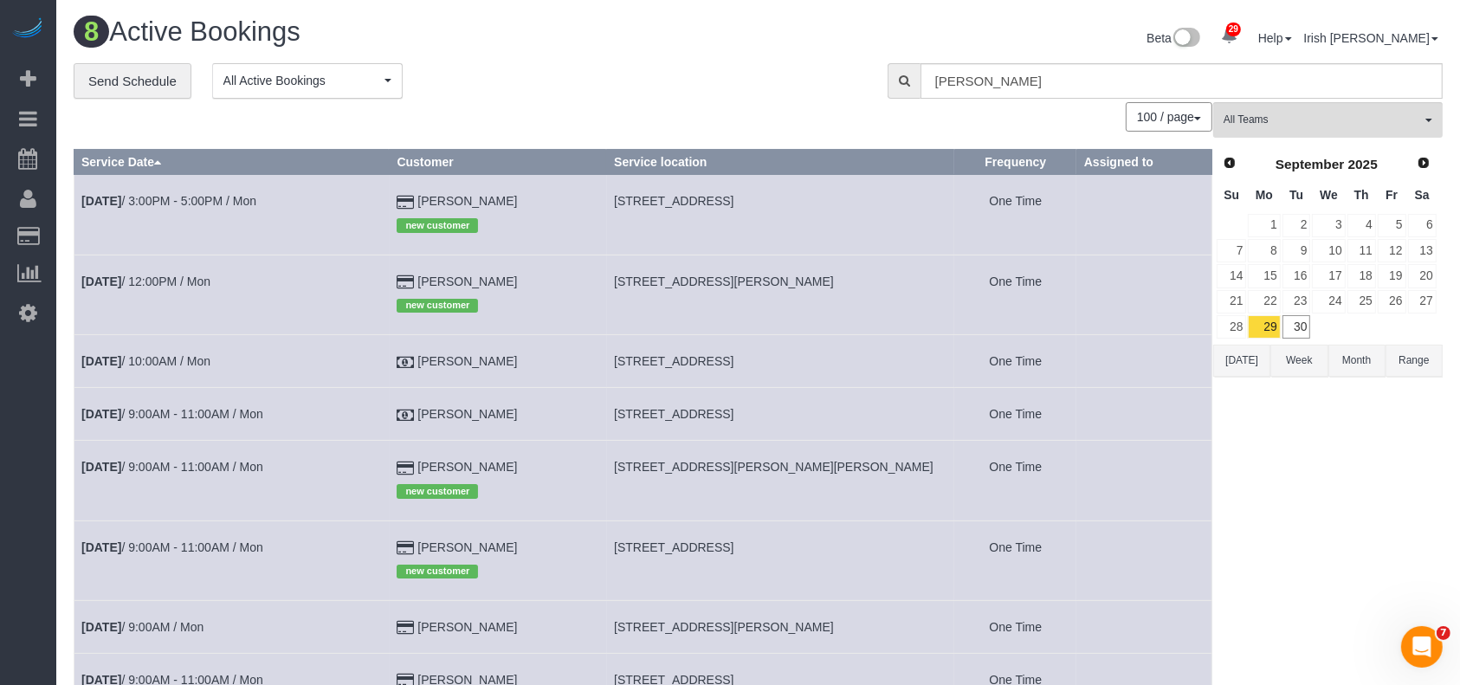
click at [1246, 363] on button "[DATE]" at bounding box center [1242, 361] width 57 height 32
drag, startPoint x: 534, startPoint y: 414, endPoint x: 443, endPoint y: 417, distance: 91.9
click at [443, 417] on td "[PERSON_NAME]" at bounding box center [498, 414] width 217 height 53
copy td "[PERSON_NAME]"
drag, startPoint x: 0, startPoint y: 521, endPoint x: 468, endPoint y: 70, distance: 649.9
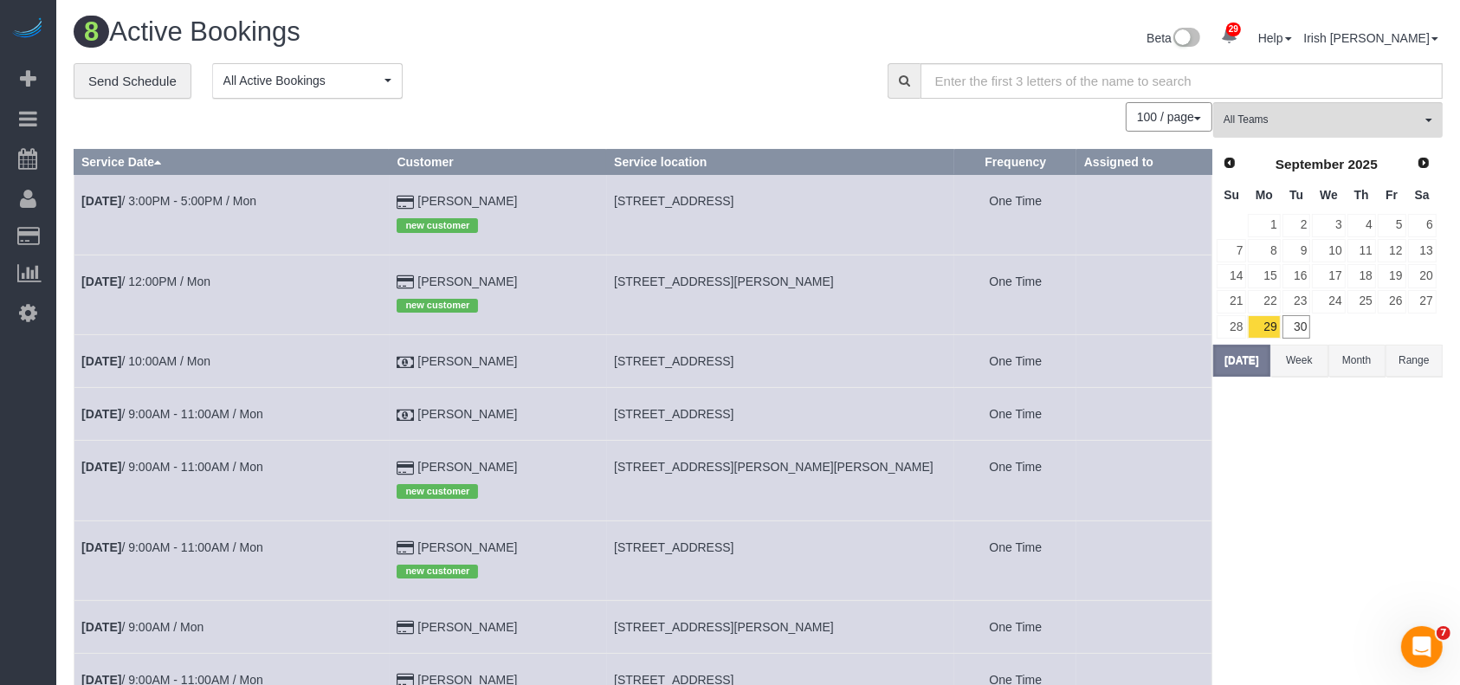
click at [0, 521] on div "29 Beta Your Notifications You have 0 alerts × You have 1 to charge for [DATE] …" at bounding box center [28, 342] width 56 height 685
